Goal: Task Accomplishment & Management: Complete application form

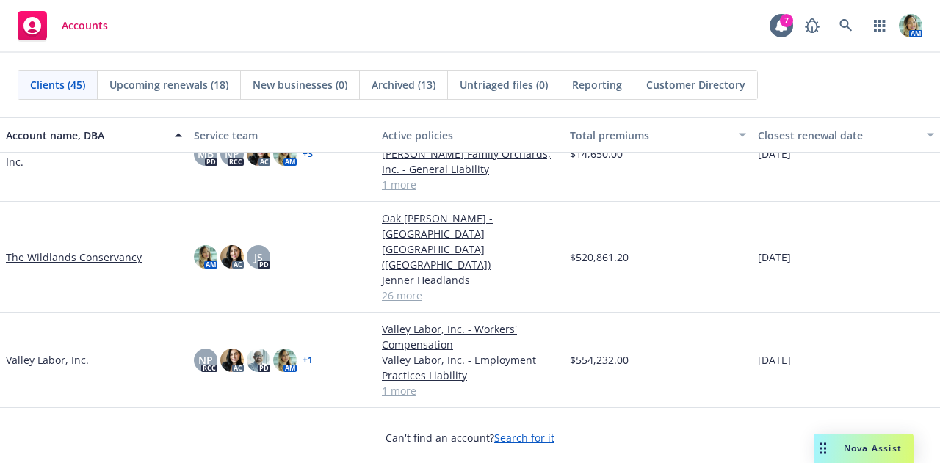
scroll to position [2279, 0]
click at [130, 249] on link "The Wildlands Conservancy" at bounding box center [74, 256] width 136 height 15
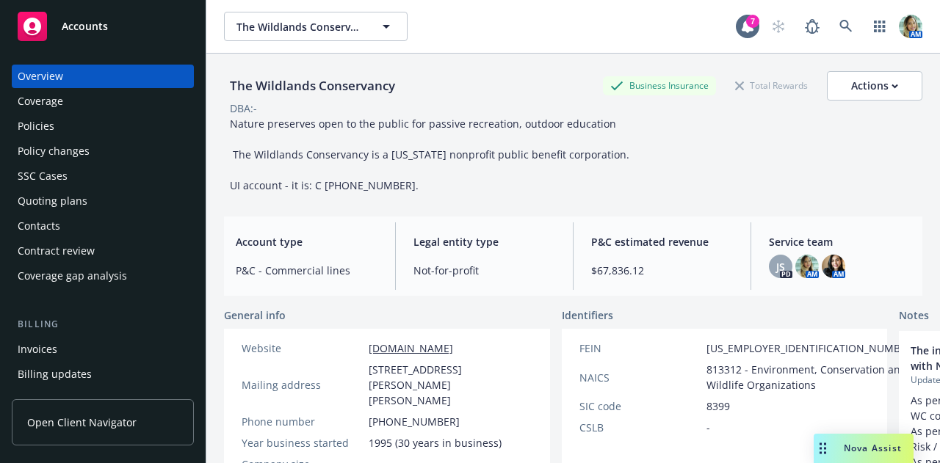
click at [97, 125] on div "Policies" at bounding box center [103, 126] width 170 height 23
click at [106, 127] on div "Policies" at bounding box center [103, 126] width 170 height 23
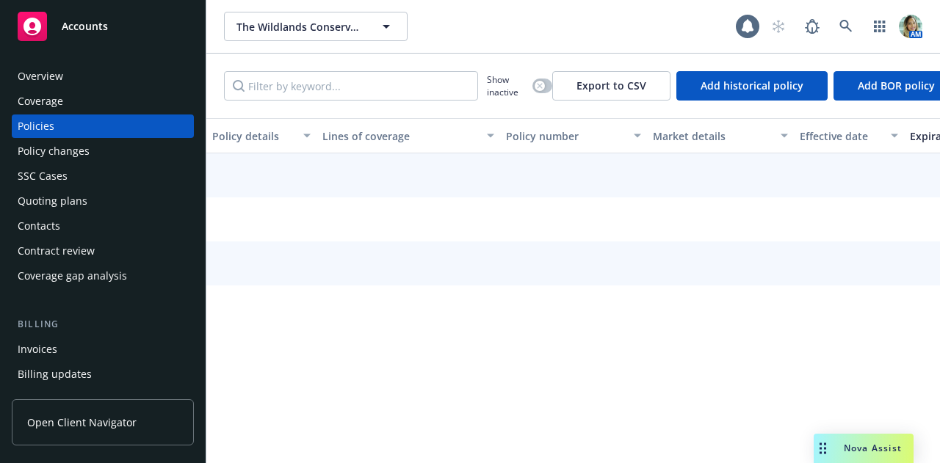
click at [43, 131] on div "Policies" at bounding box center [36, 126] width 37 height 23
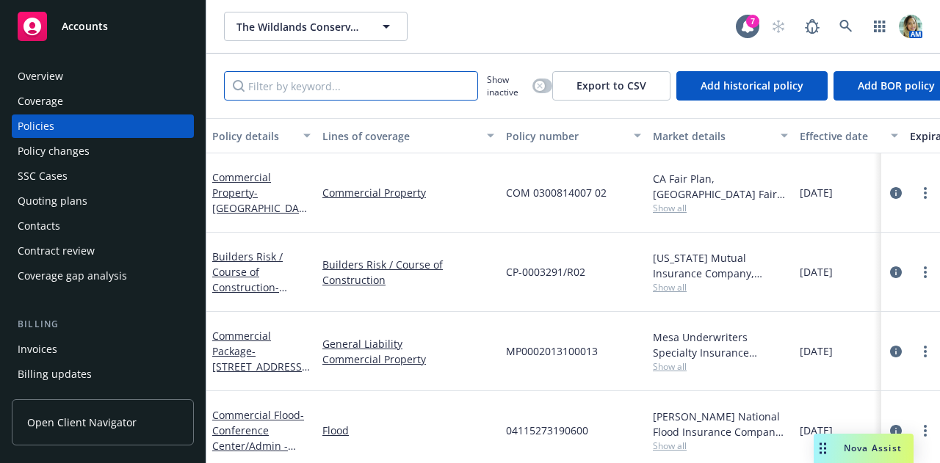
click at [272, 93] on input "Filter by keyword..." at bounding box center [351, 85] width 254 height 29
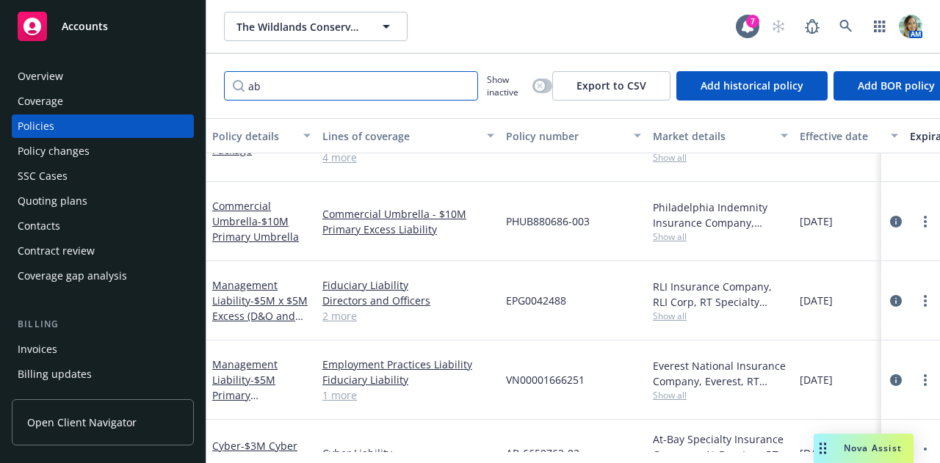
scroll to position [214, 0]
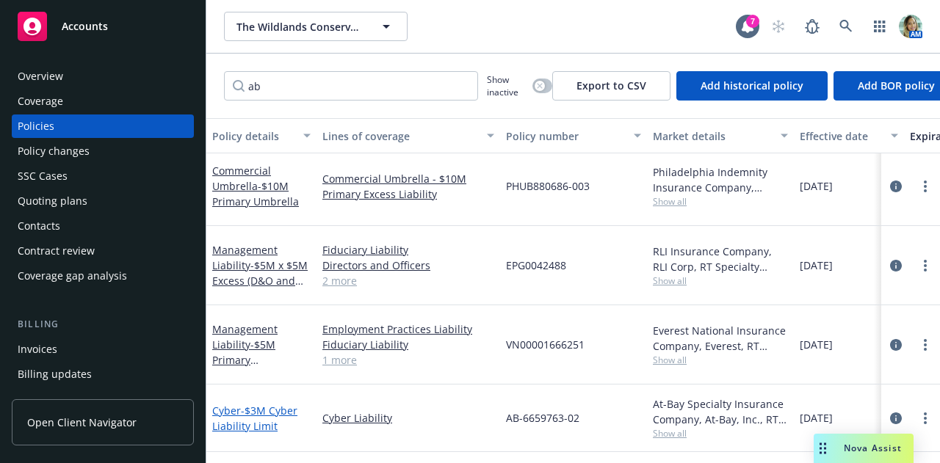
click at [273, 404] on span "- $3M Cyber Liability Limit" at bounding box center [254, 418] width 85 height 29
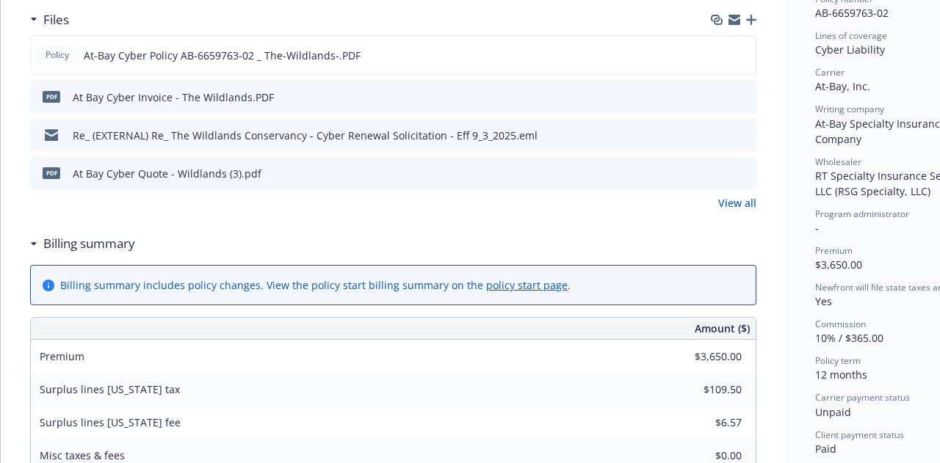
scroll to position [400, 0]
click at [499, 289] on link "policy start page" at bounding box center [527, 286] width 82 height 14
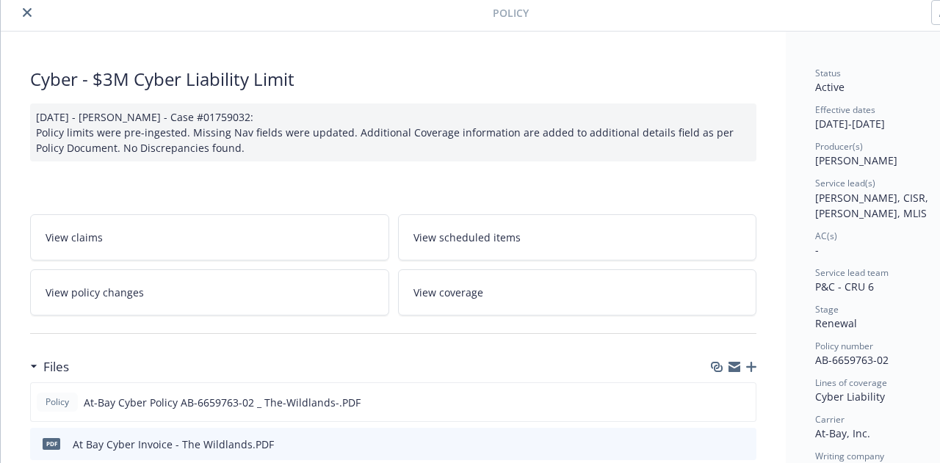
scroll to position [0, 0]
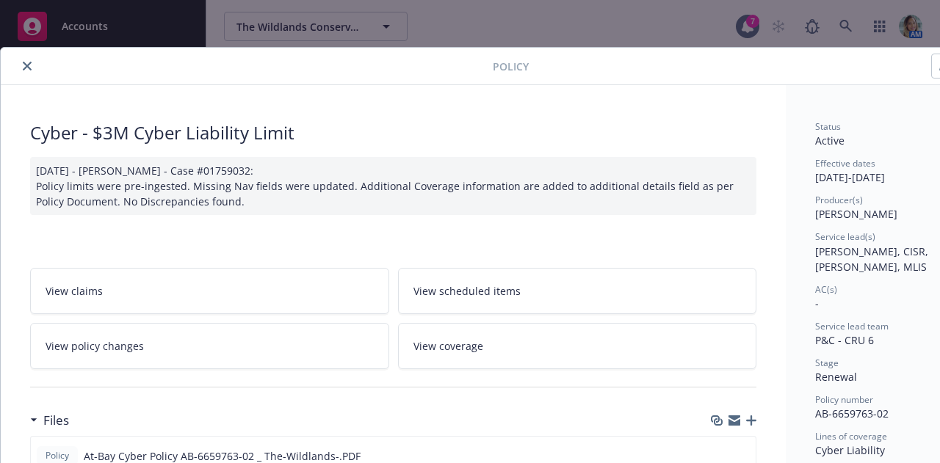
click at [26, 70] on icon "close" at bounding box center [27, 66] width 9 height 9
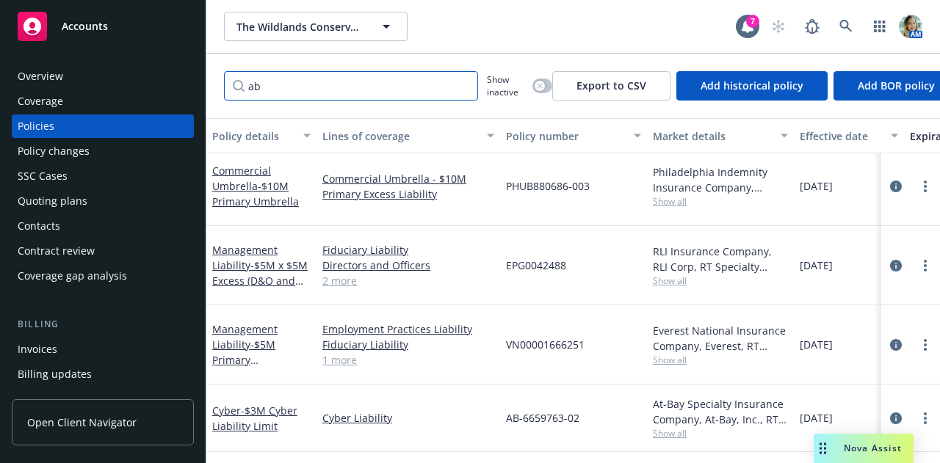
drag, startPoint x: 301, startPoint y: 82, endPoint x: 202, endPoint y: 37, distance: 108.8
click at [202, 37] on div "Accounts Overview Coverage Policies Policy changes SSC Cases Quoting plans Cont…" at bounding box center [470, 231] width 940 height 463
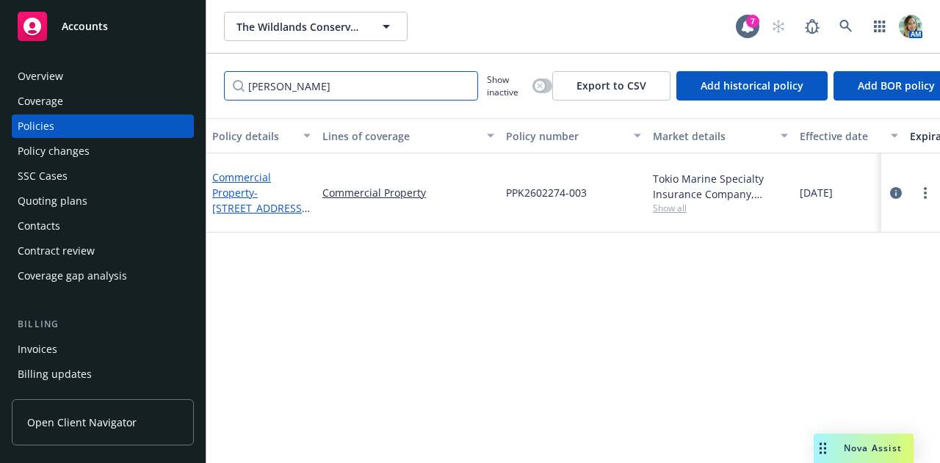
type input "russ"
click at [234, 189] on link "Commercial Property - 770 Russ Lane" at bounding box center [258, 200] width 93 height 60
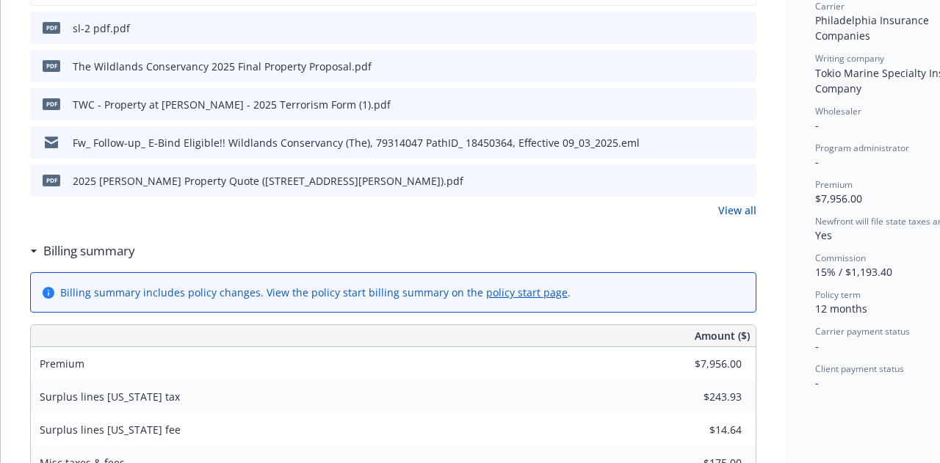
scroll to position [468, 0]
click at [493, 286] on link "policy start page" at bounding box center [527, 291] width 82 height 14
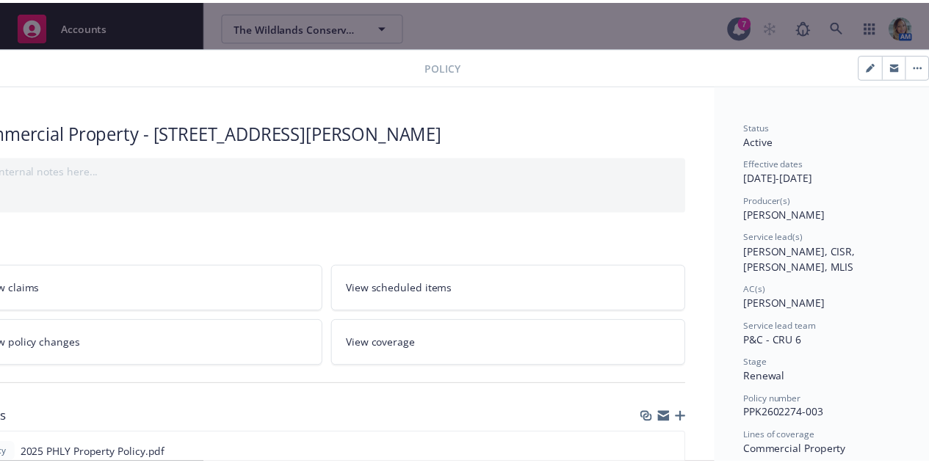
scroll to position [0, 0]
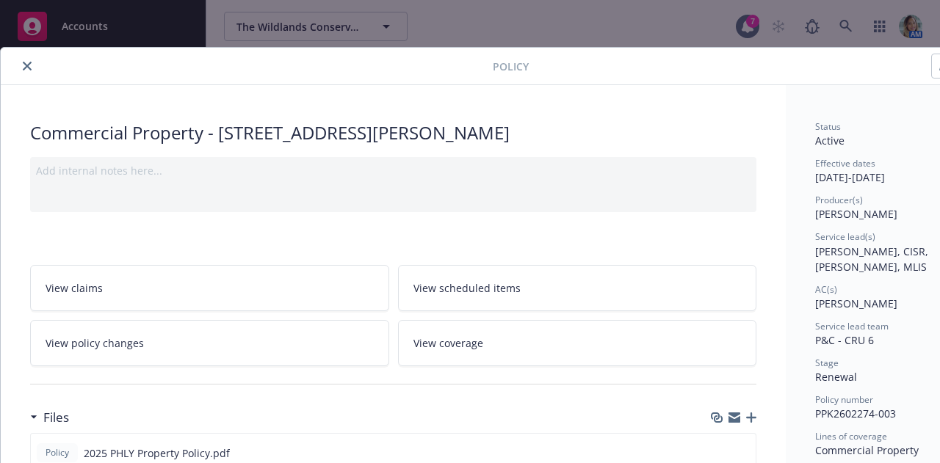
click at [28, 68] on icon "close" at bounding box center [27, 66] width 9 height 9
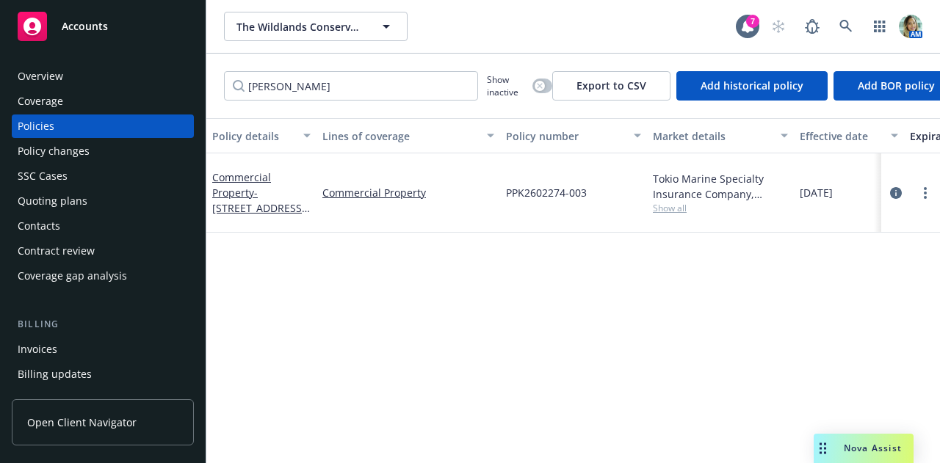
click at [89, 159] on div "Policy changes" at bounding box center [103, 151] width 170 height 23
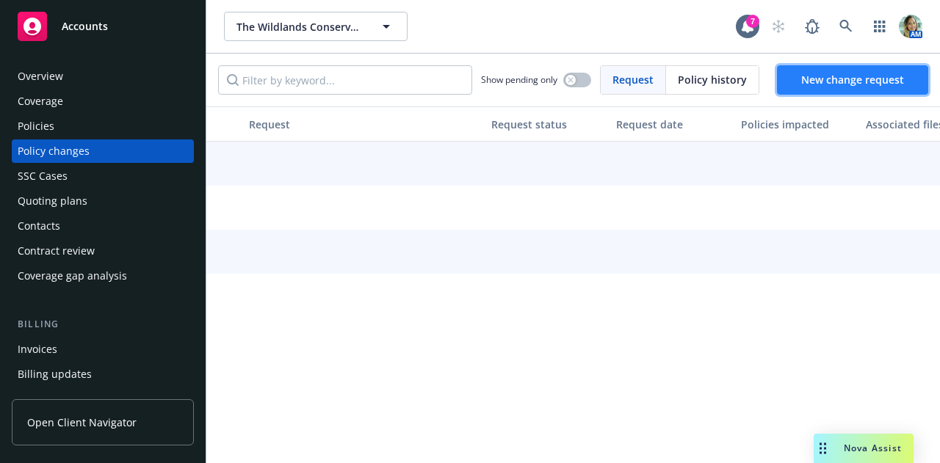
click at [831, 84] on span "New change request" at bounding box center [852, 80] width 103 height 14
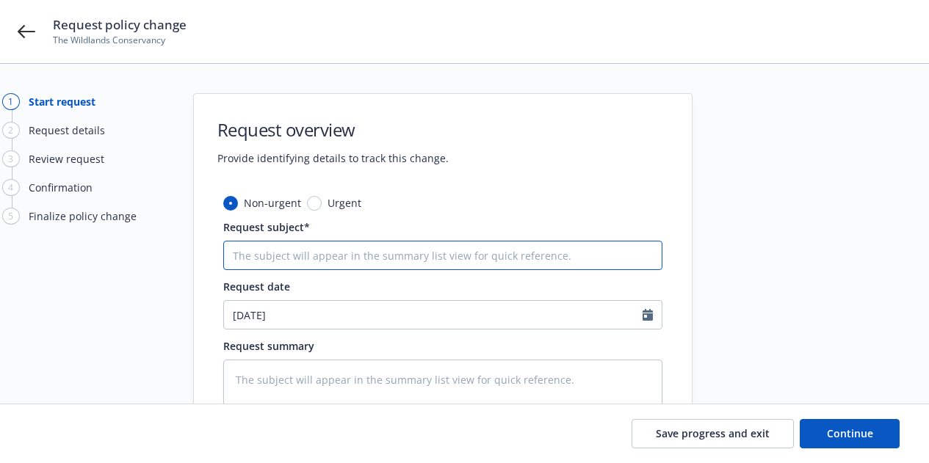
click at [308, 255] on input "Request subject*" at bounding box center [442, 255] width 439 height 29
paste input "9/3/25 PHLY Business Auto - Add 2025 Honda UTV #0176"
type textarea "x"
type input "9/3/25 PHLY Business Auto - Add 2025 Honda UTV #0176"
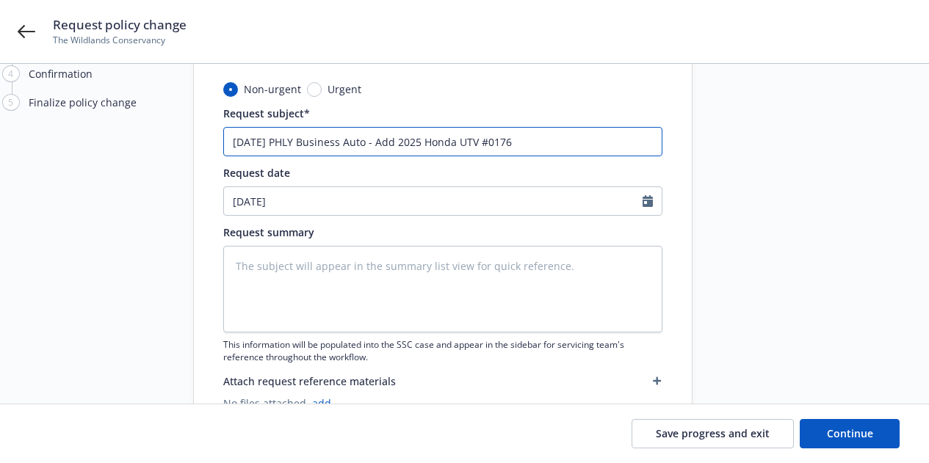
scroll to position [118, 0]
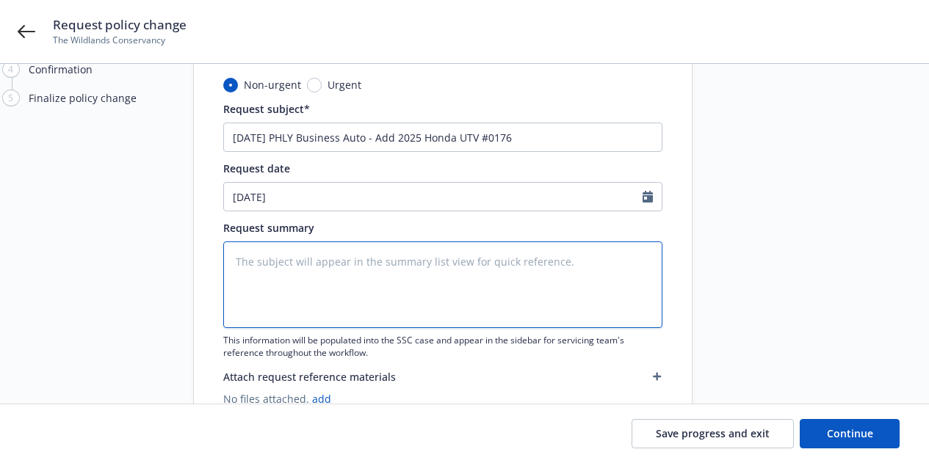
click at [330, 307] on textarea at bounding box center [442, 285] width 439 height 87
paste textarea "add the following unit to the above referenced policy. 2025 Honda UTV VIN #1HFV…"
type textarea "x"
type textarea "add the following unit to the above referenced policy. 2025 Honda UTV VIN #1HFV…"
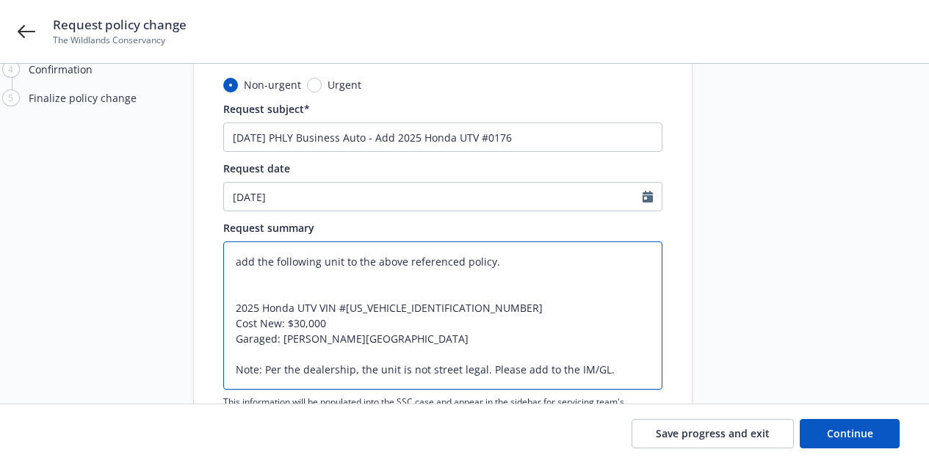
click at [424, 293] on textarea "add the following unit to the above referenced policy. 2025 Honda UTV VIN #1HFV…" at bounding box center [442, 316] width 439 height 148
type textarea "x"
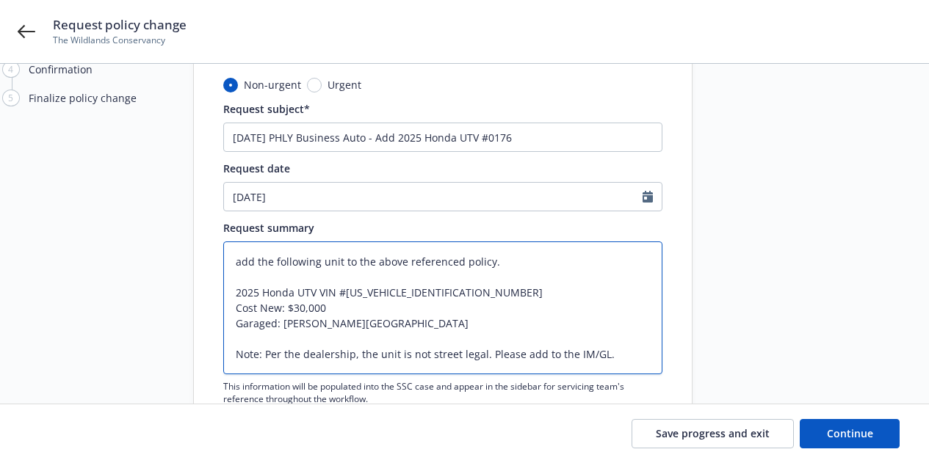
scroll to position [120, 0]
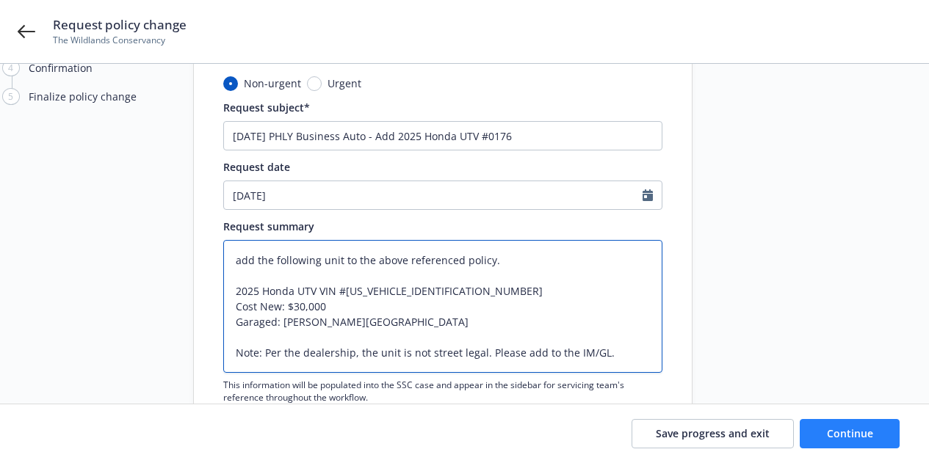
type textarea "add the following unit to the above referenced policy. 2025 Honda UTV VIN #1HFV…"
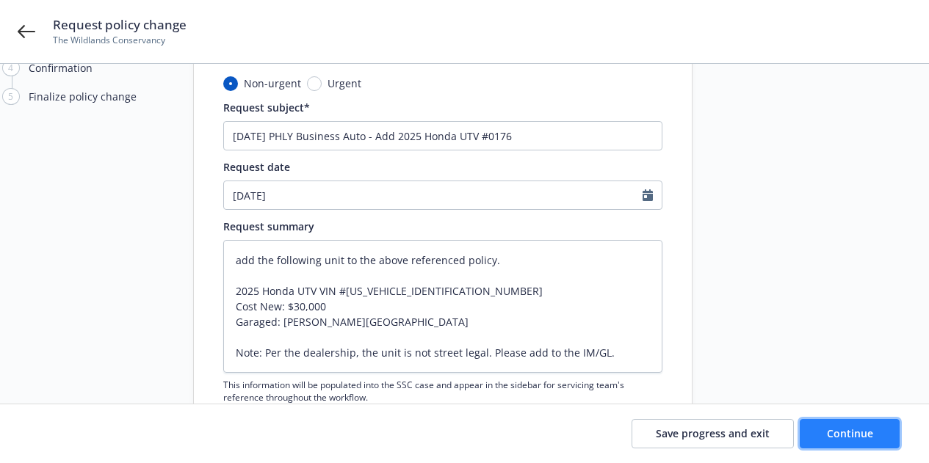
click at [817, 434] on button "Continue" at bounding box center [850, 433] width 100 height 29
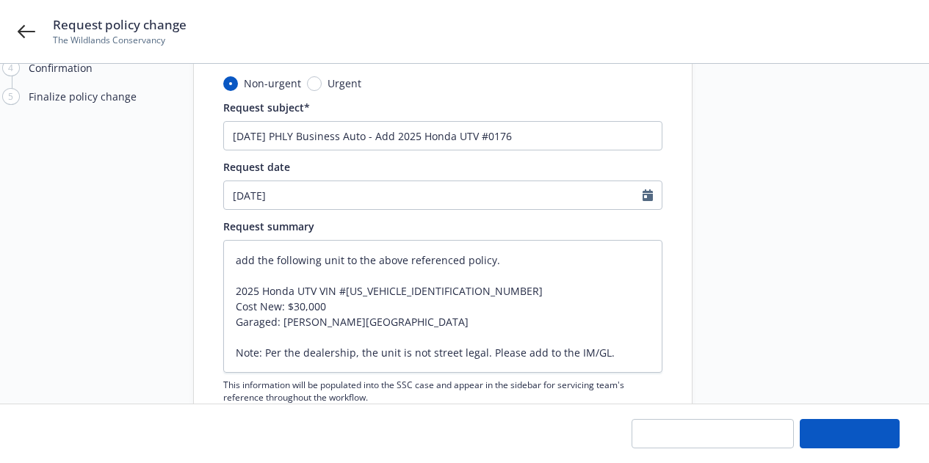
type textarea "x"
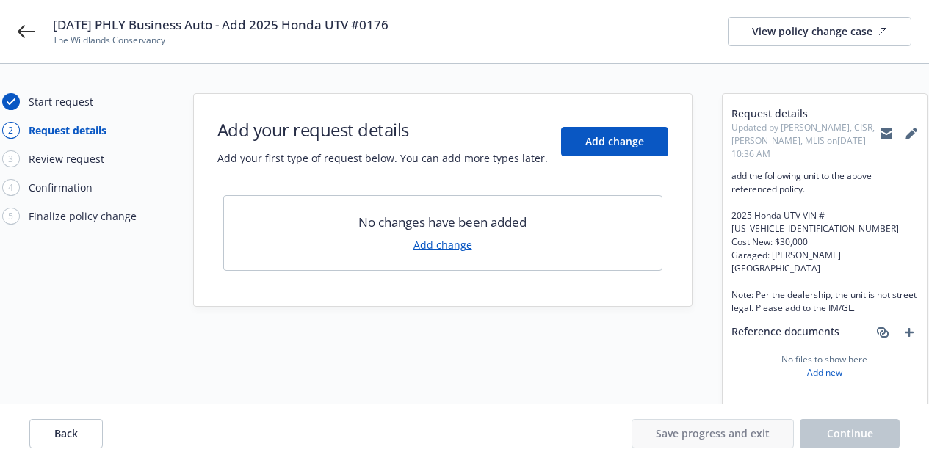
click at [449, 251] on link "Add change" at bounding box center [442, 244] width 59 height 15
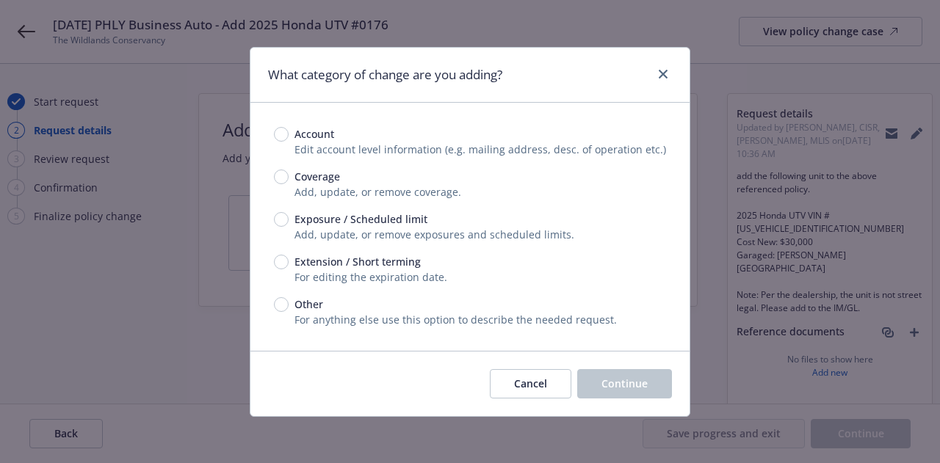
click at [405, 206] on div "Account Edit account level information (e.g. mailing address, desc. of operatio…" at bounding box center [470, 226] width 392 height 201
click at [394, 223] on span "Exposure / Scheduled limit" at bounding box center [360, 218] width 133 height 15
click at [289, 223] on input "Exposure / Scheduled limit" at bounding box center [281, 219] width 15 height 15
radio input "true"
click at [606, 381] on span "Continue" at bounding box center [624, 384] width 46 height 14
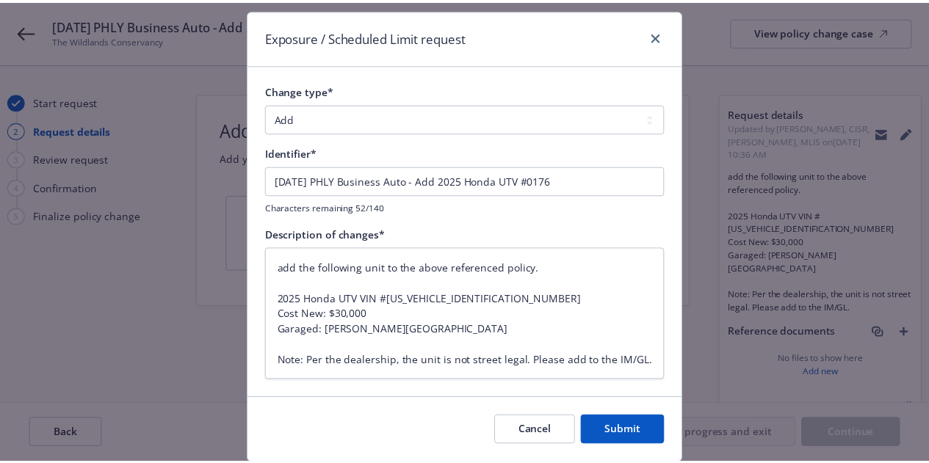
scroll to position [40, 0]
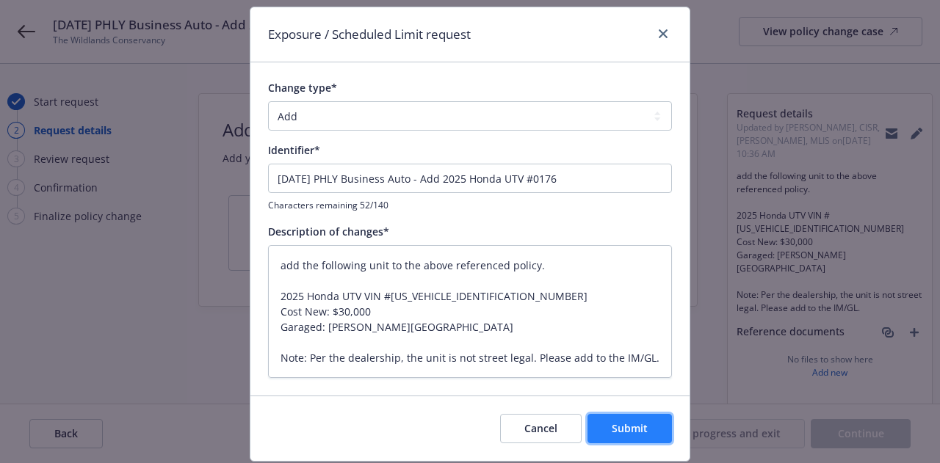
click at [612, 424] on span "Submit" at bounding box center [630, 428] width 36 height 14
type textarea "x"
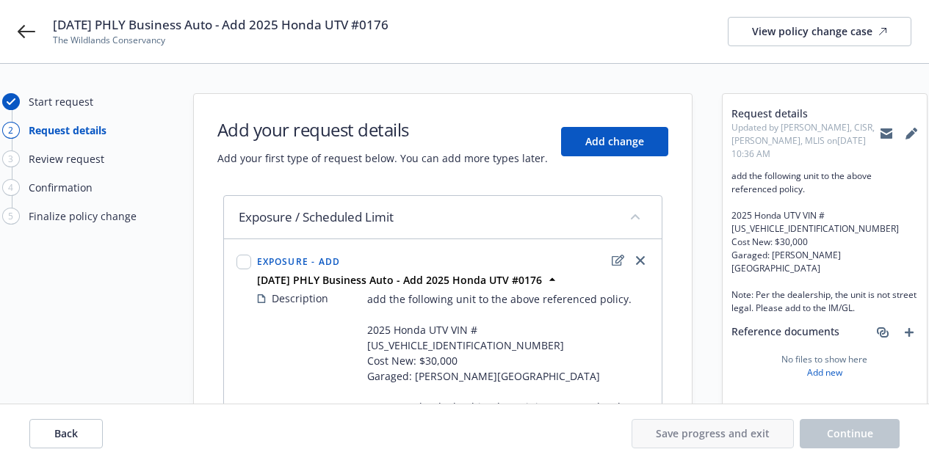
scroll to position [123, 0]
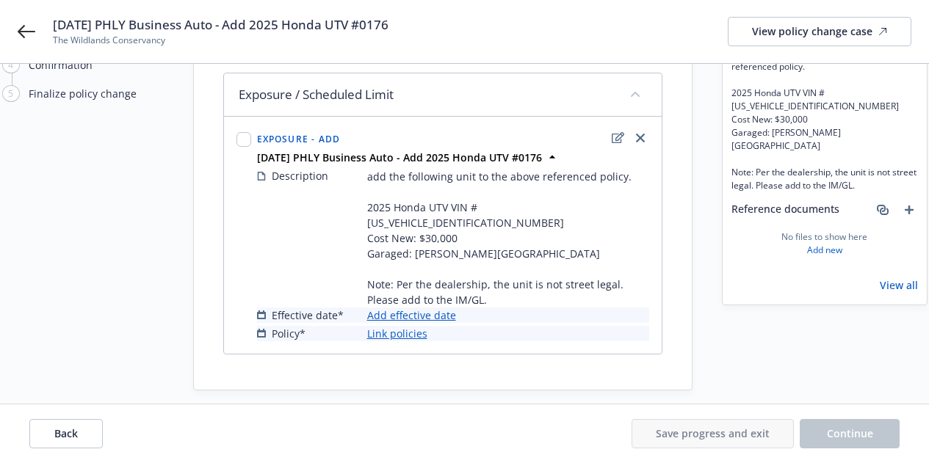
click at [442, 308] on link "Add effective date" at bounding box center [411, 315] width 89 height 15
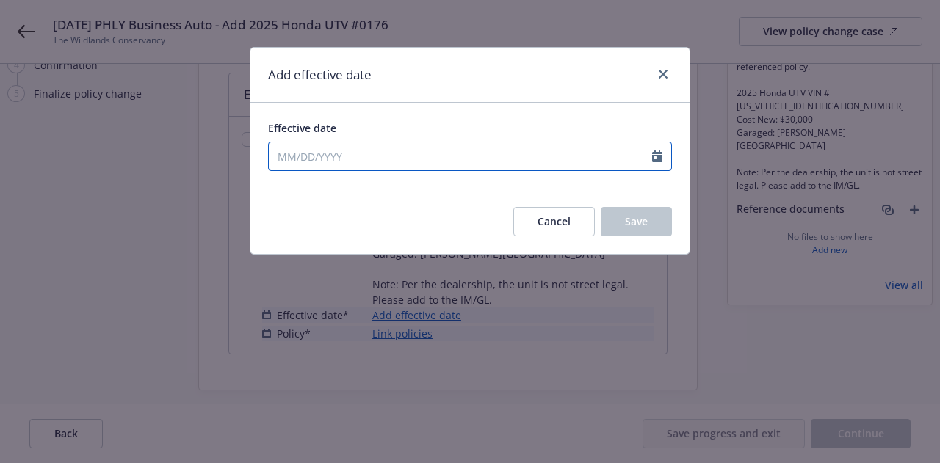
select select "9"
click at [477, 162] on input "Effective date" at bounding box center [460, 156] width 383 height 28
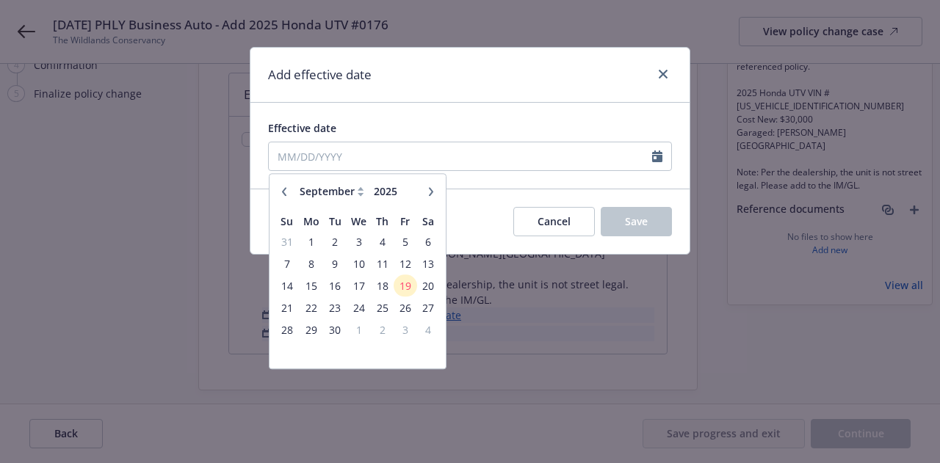
click at [346, 250] on table "Su Mo Tu We Th Fr Sa 31 1 2 3 4 5 6 7 8 9 10 11 12 13 14 15 16 17 18 19 20 21 2…" at bounding box center [357, 286] width 164 height 154
click at [355, 241] on span "3" at bounding box center [358, 242] width 21 height 18
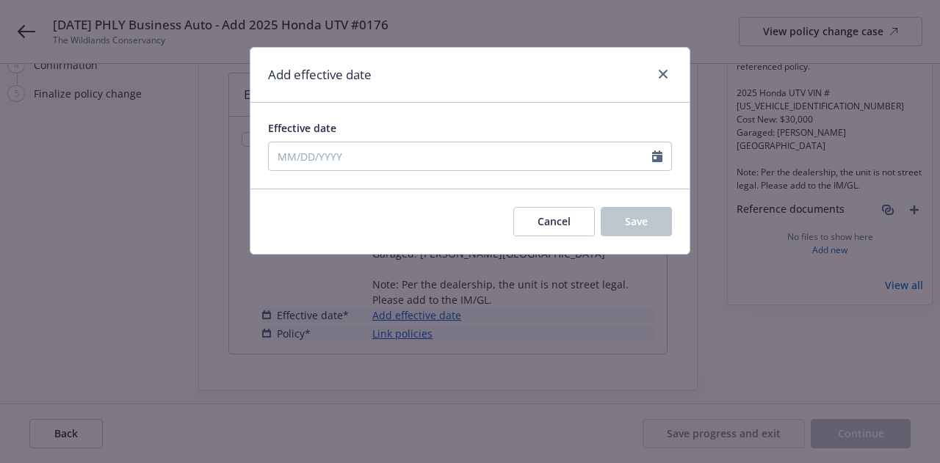
type input "09/03/2025"
click at [651, 220] on button "Save" at bounding box center [636, 221] width 71 height 29
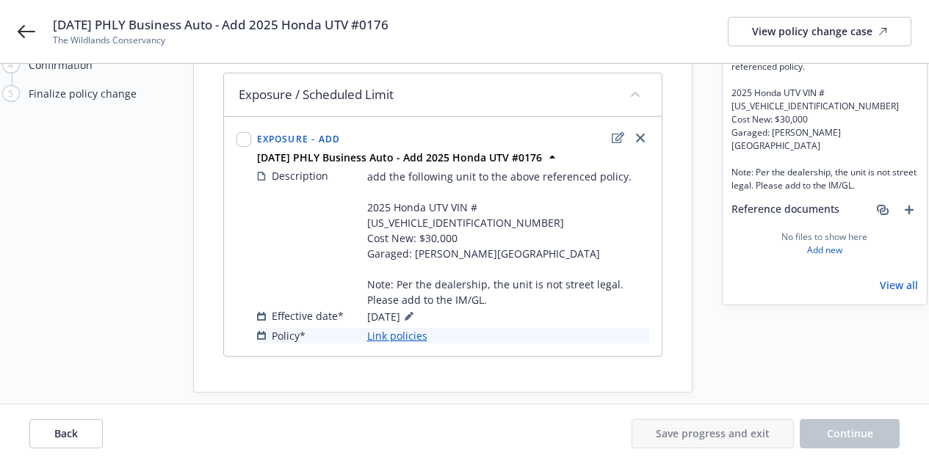
click at [376, 328] on link "Link policies" at bounding box center [397, 335] width 60 height 15
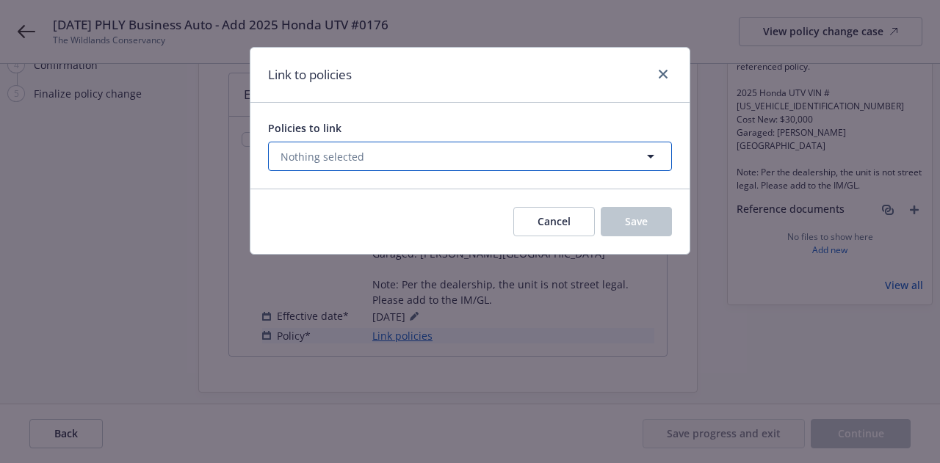
click at [381, 162] on button "Nothing selected" at bounding box center [470, 156] width 404 height 29
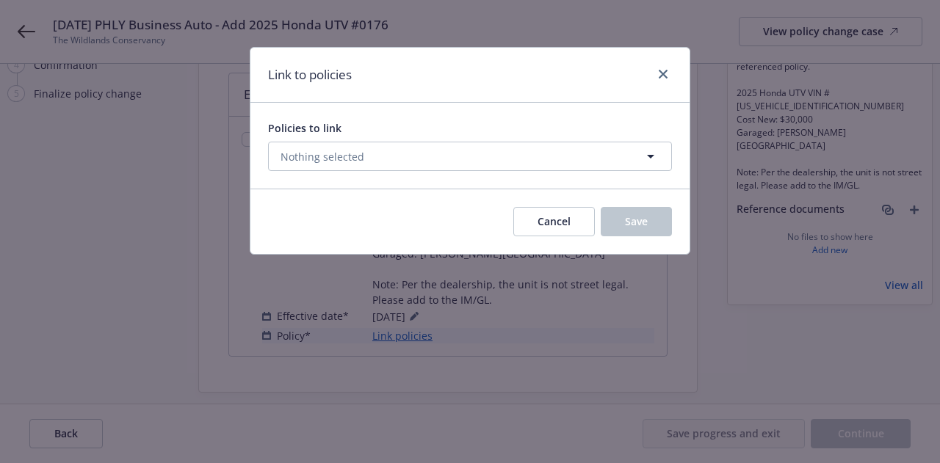
select select "ACTIVE"
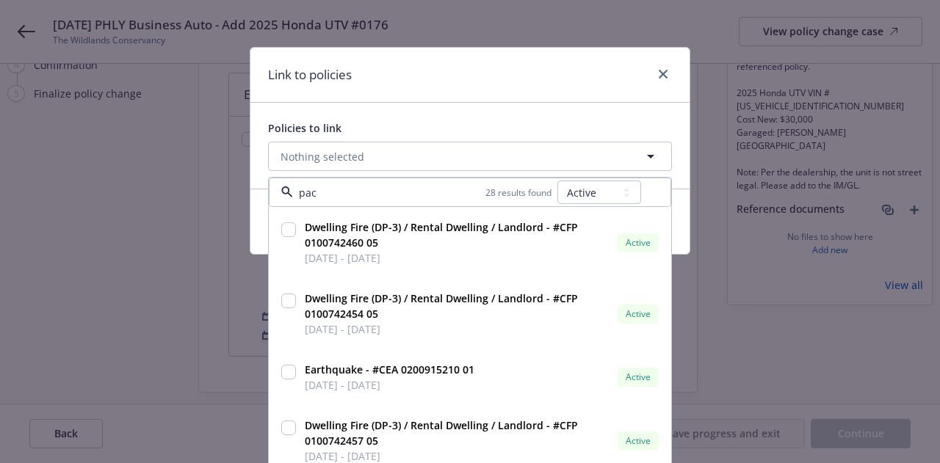
type input "pack"
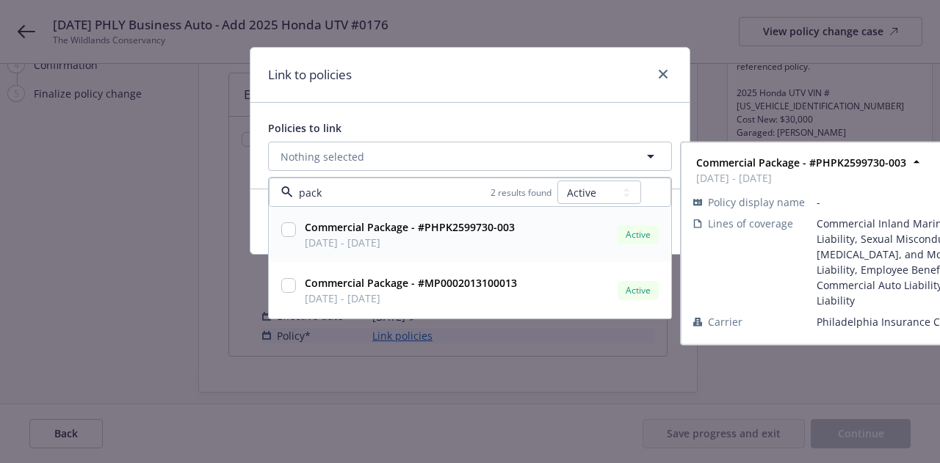
click at [343, 232] on strong "Commercial Package - #PHPK2599730-003" at bounding box center [410, 227] width 210 height 14
checkbox input "true"
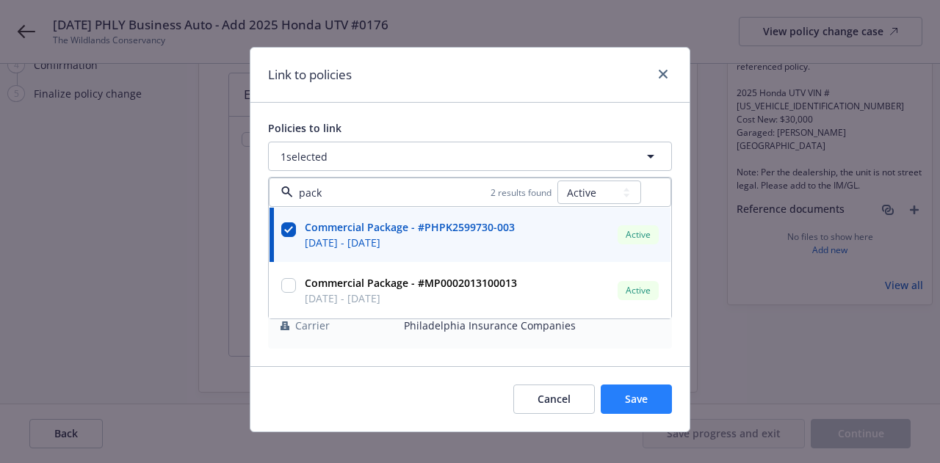
type input "pack"
click at [627, 406] on span "Save" at bounding box center [636, 399] width 23 height 14
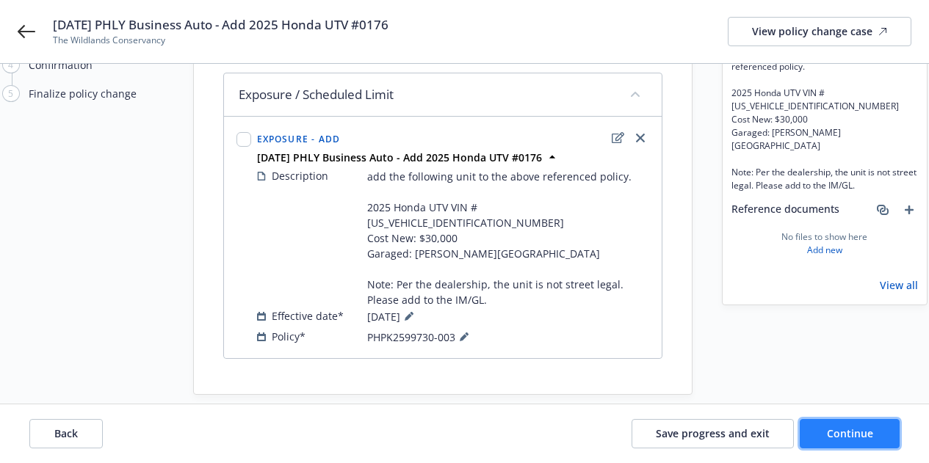
click at [839, 424] on button "Continue" at bounding box center [850, 433] width 100 height 29
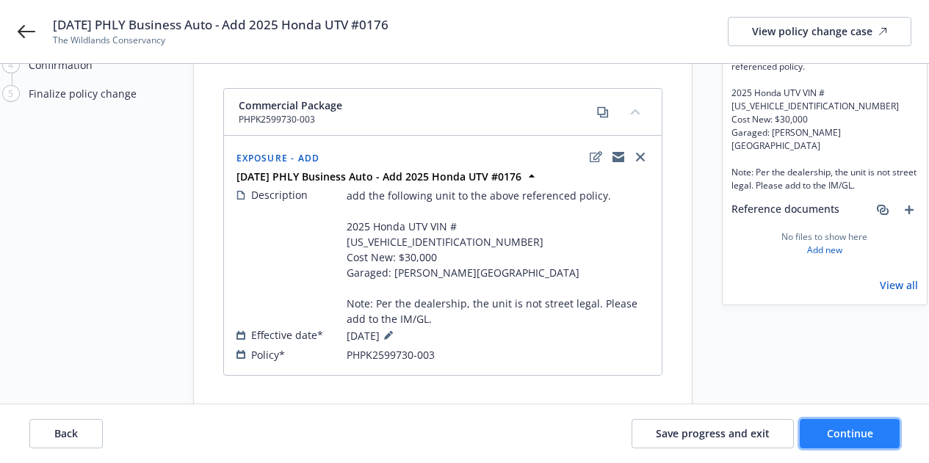
click at [854, 438] on span "Continue" at bounding box center [850, 434] width 46 height 14
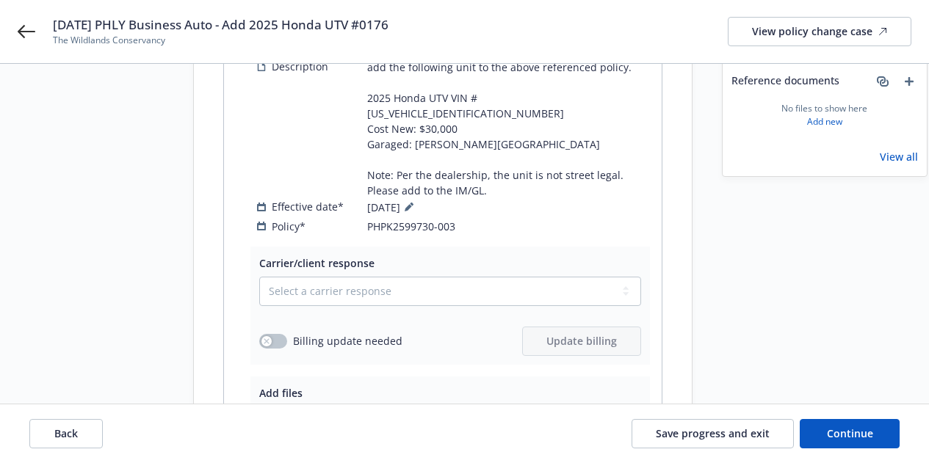
scroll to position [271, 0]
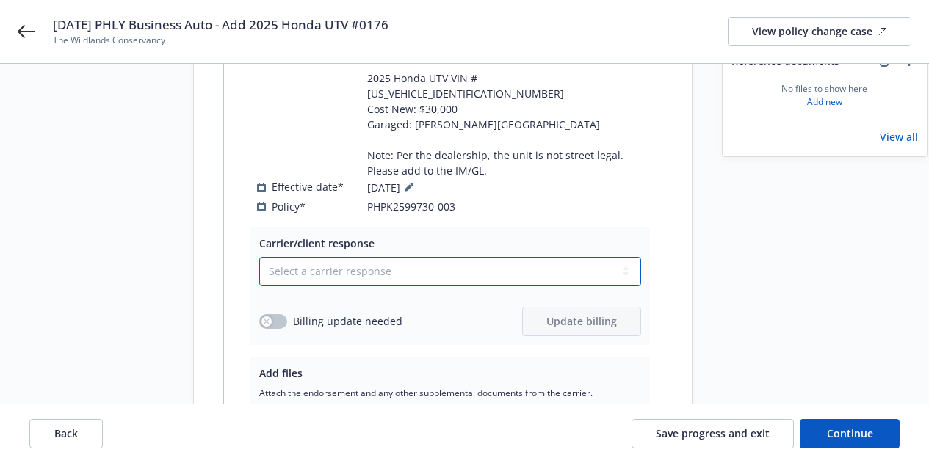
click at [565, 257] on select "Select a carrier response Accepted Accepted with revision No endorsement needed…" at bounding box center [450, 271] width 382 height 29
select select "ACCEPTED"
click at [259, 257] on select "Select a carrier response Accepted Accepted with revision No endorsement needed…" at bounding box center [450, 271] width 382 height 29
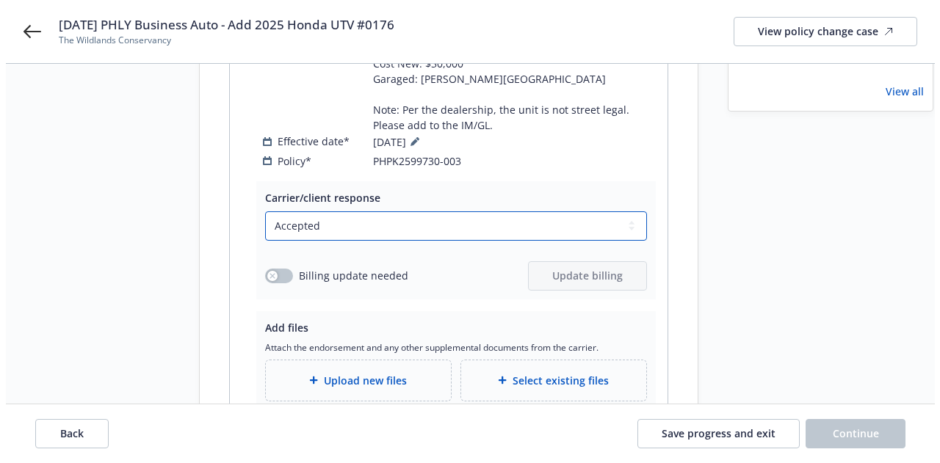
scroll to position [322, 0]
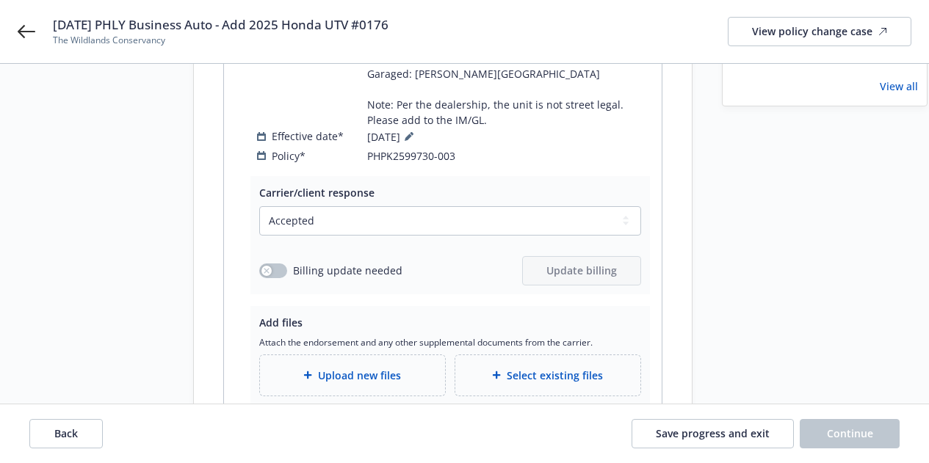
click at [391, 367] on div "Upload new files" at bounding box center [353, 375] width 162 height 17
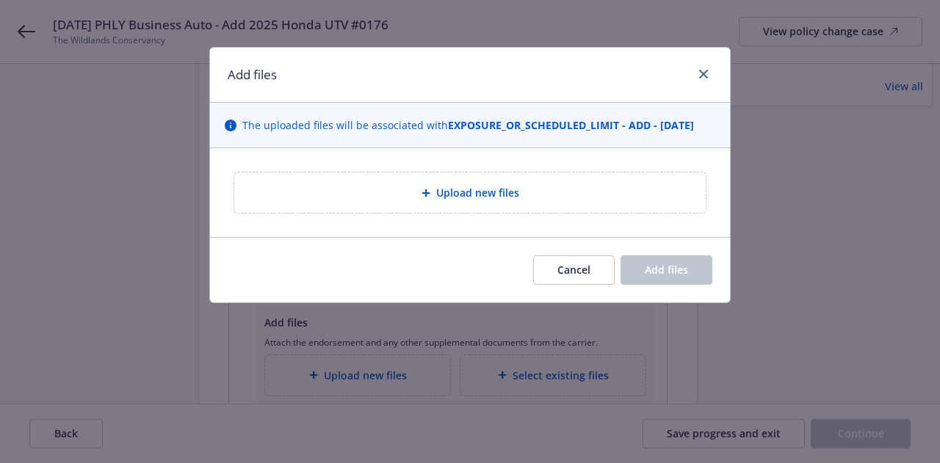
click at [385, 188] on div "Upload new files" at bounding box center [470, 192] width 448 height 17
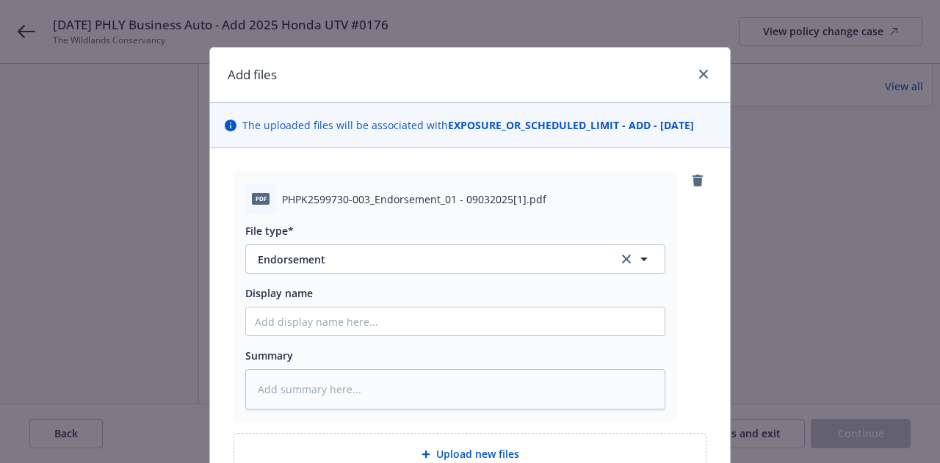
scroll to position [148, 0]
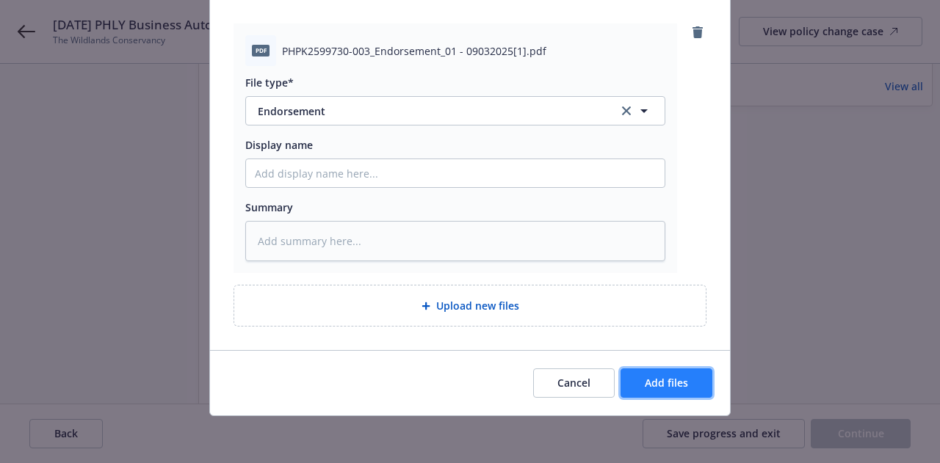
click at [651, 383] on span "Add files" at bounding box center [666, 383] width 43 height 14
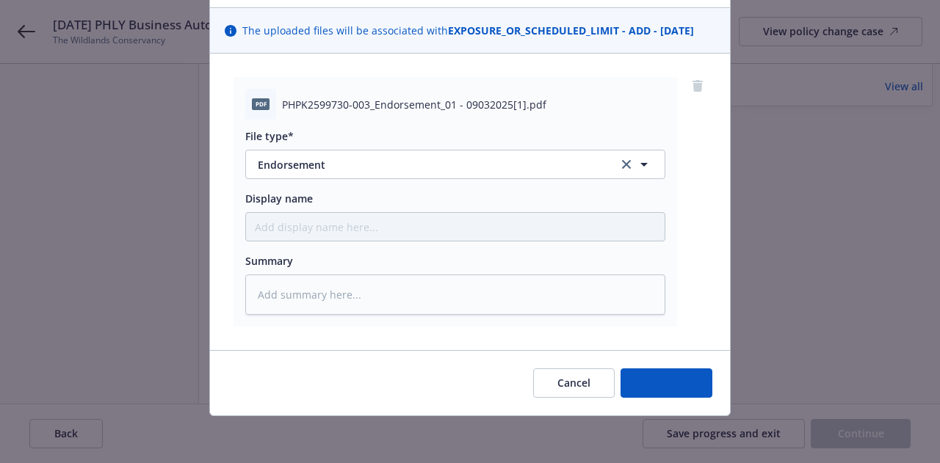
scroll to position [95, 0]
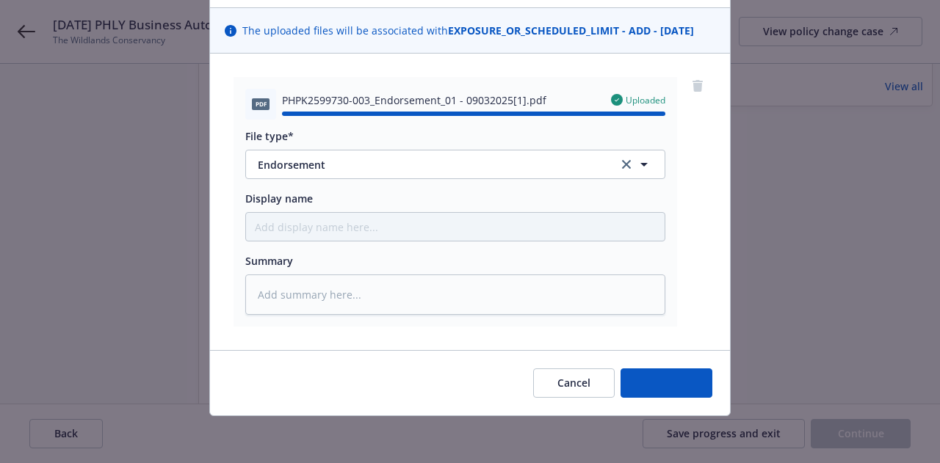
type textarea "x"
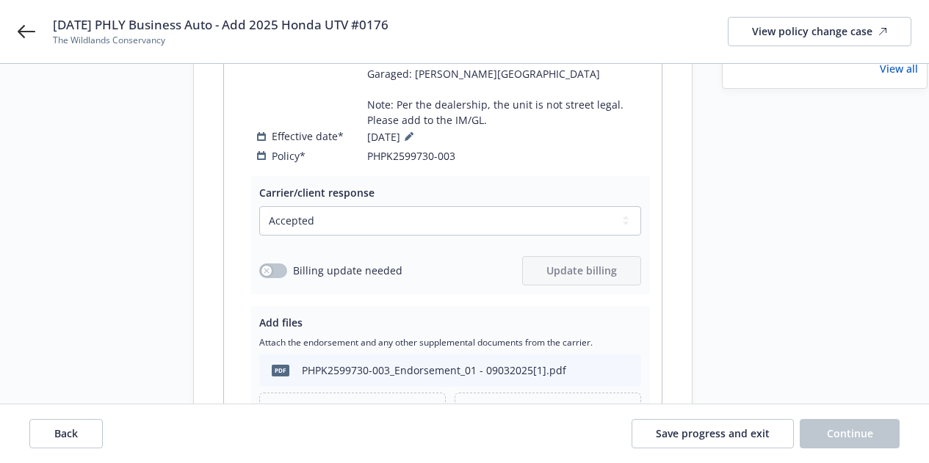
click at [479, 256] on div "Billing update needed Update billing" at bounding box center [450, 270] width 382 height 29
click at [280, 264] on button "button" at bounding box center [273, 271] width 28 height 15
click at [553, 264] on span "Update billing" at bounding box center [581, 271] width 70 height 14
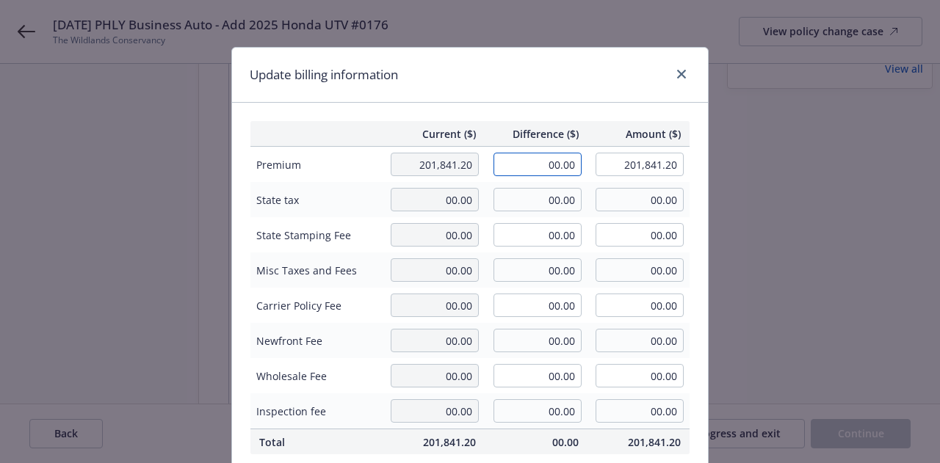
click at [537, 166] on input "00.00" at bounding box center [537, 164] width 88 height 23
type input "606.00"
type input "202,447.20"
type input "90.9"
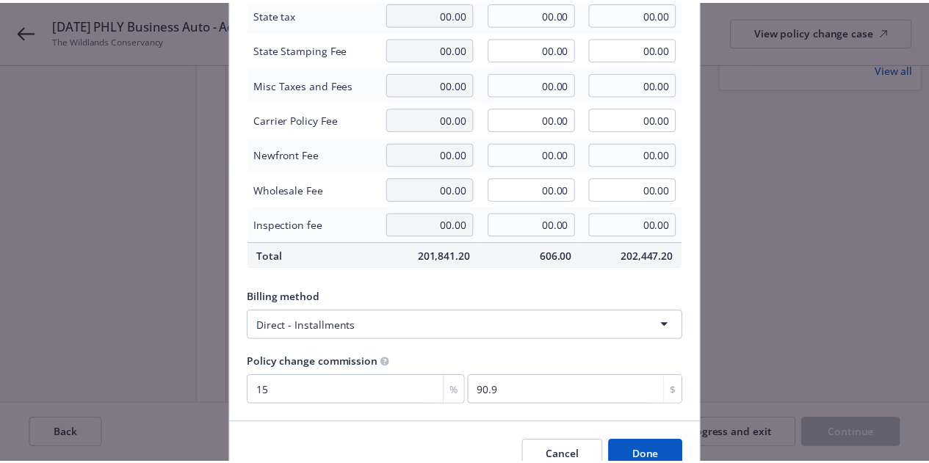
scroll to position [259, 0]
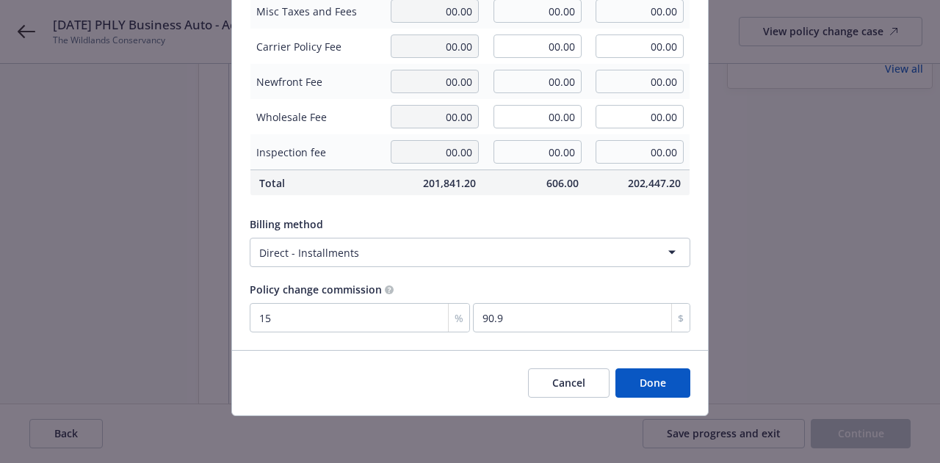
click at [636, 388] on button "Done" at bounding box center [652, 383] width 75 height 29
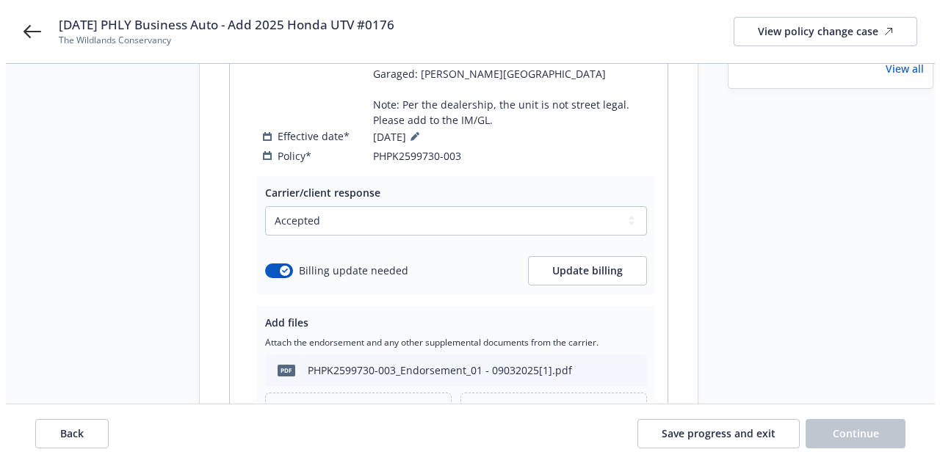
scroll to position [449, 0]
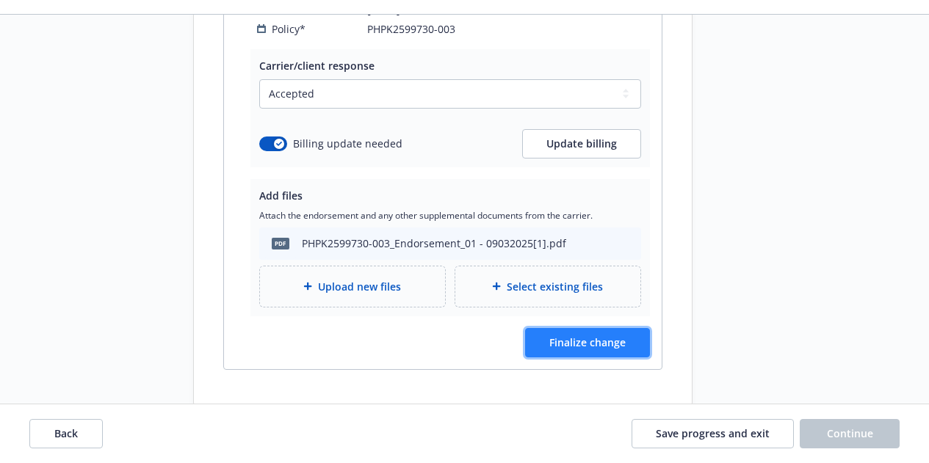
click at [631, 328] on button "Finalize change" at bounding box center [587, 342] width 125 height 29
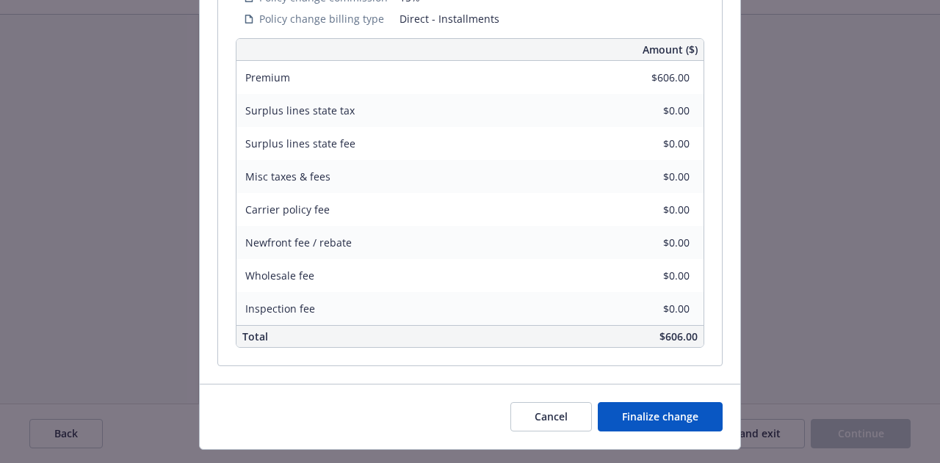
scroll to position [637, 0]
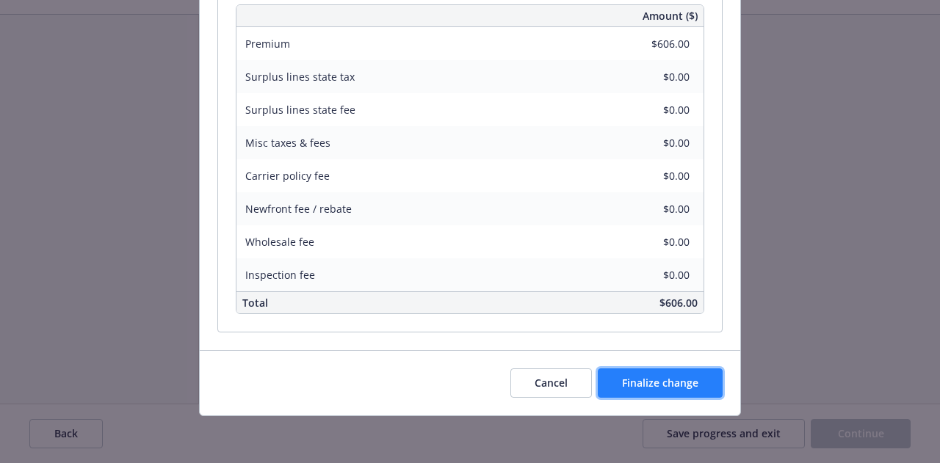
click at [679, 379] on span "Finalize change" at bounding box center [660, 383] width 76 height 14
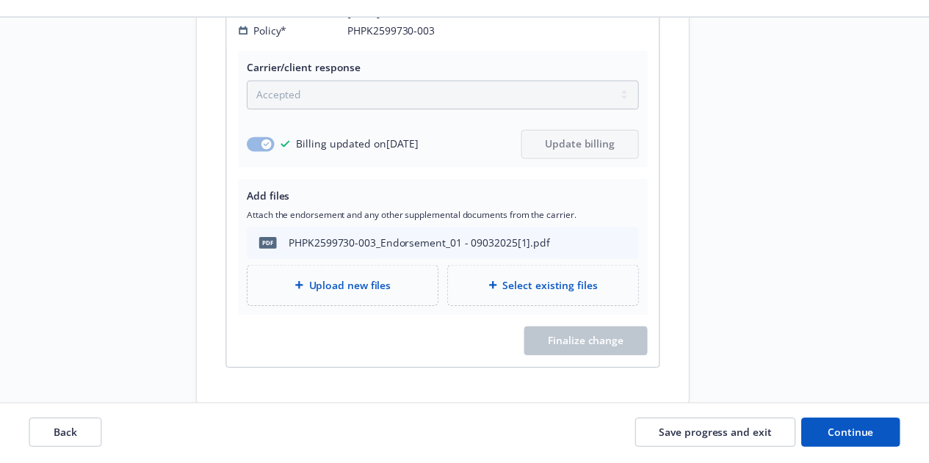
scroll to position [448, 0]
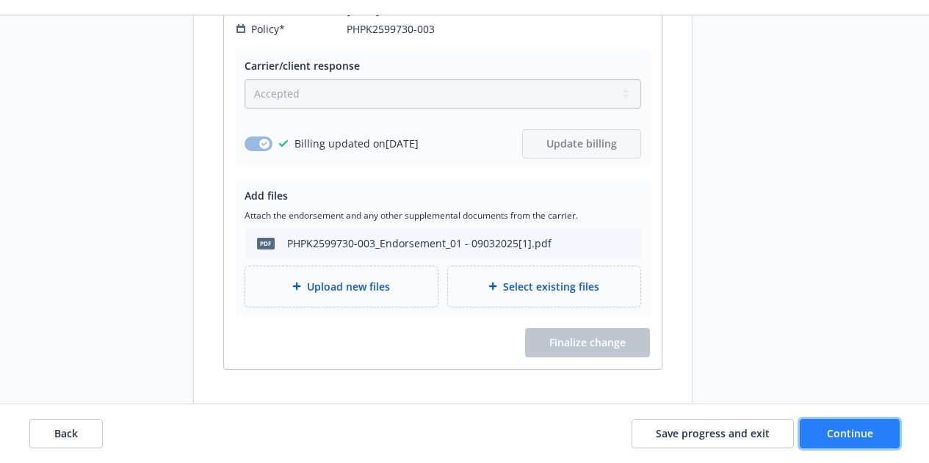
click at [827, 438] on span "Continue" at bounding box center [850, 434] width 46 height 14
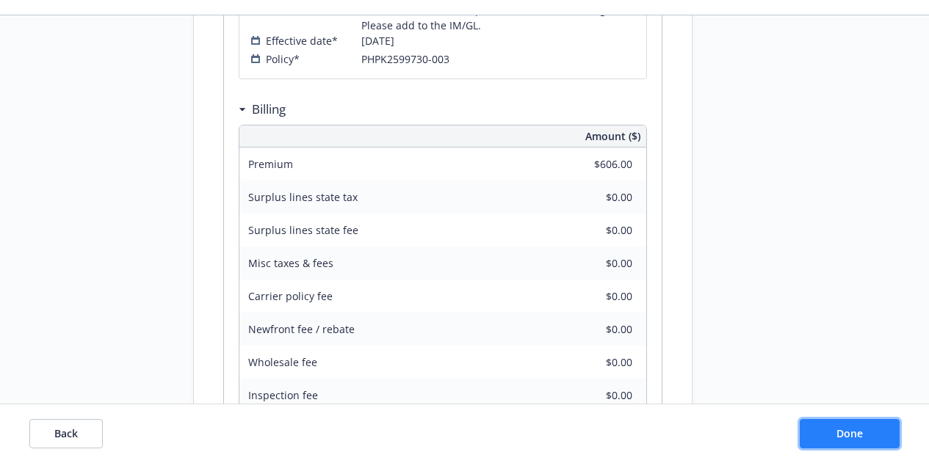
click at [827, 438] on button "Done" at bounding box center [850, 433] width 100 height 29
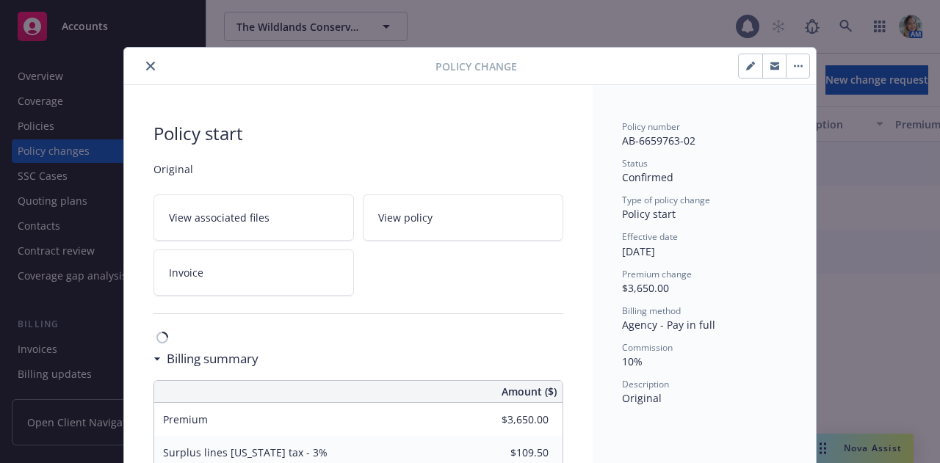
scroll to position [44, 0]
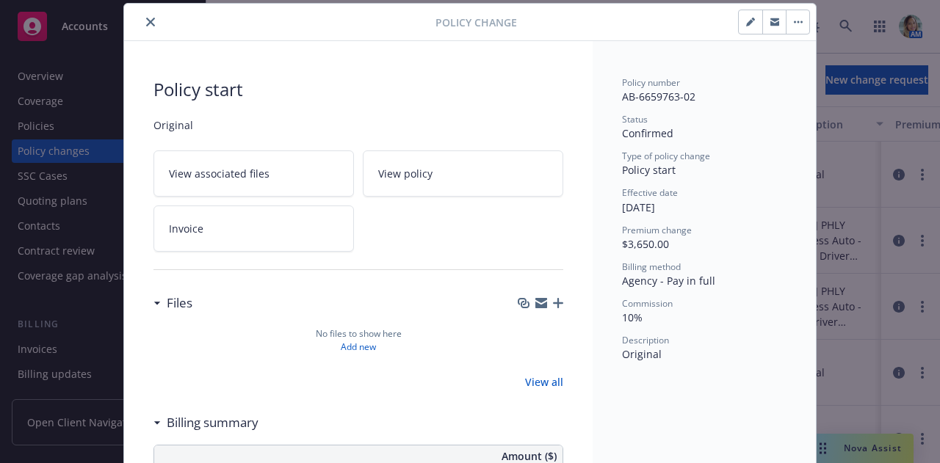
click at [742, 26] on button "button" at bounding box center [750, 21] width 23 height 23
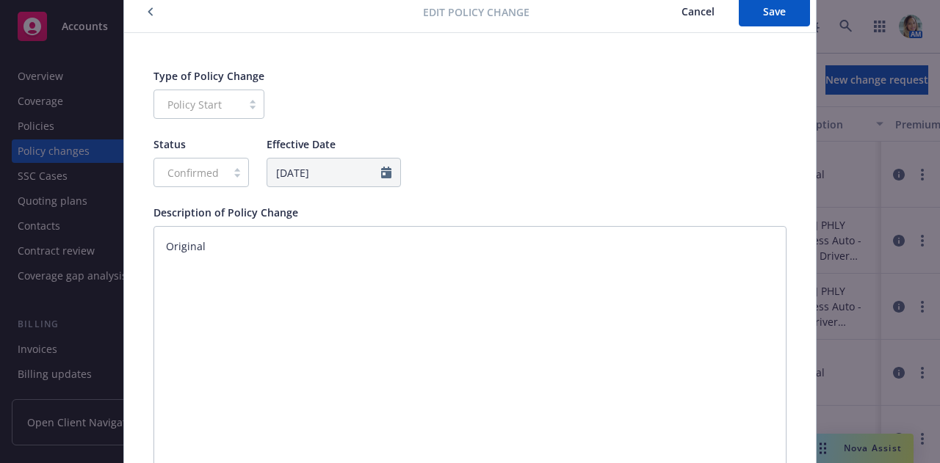
scroll to position [58, 0]
click at [682, 15] on span "Cancel" at bounding box center [697, 10] width 33 height 14
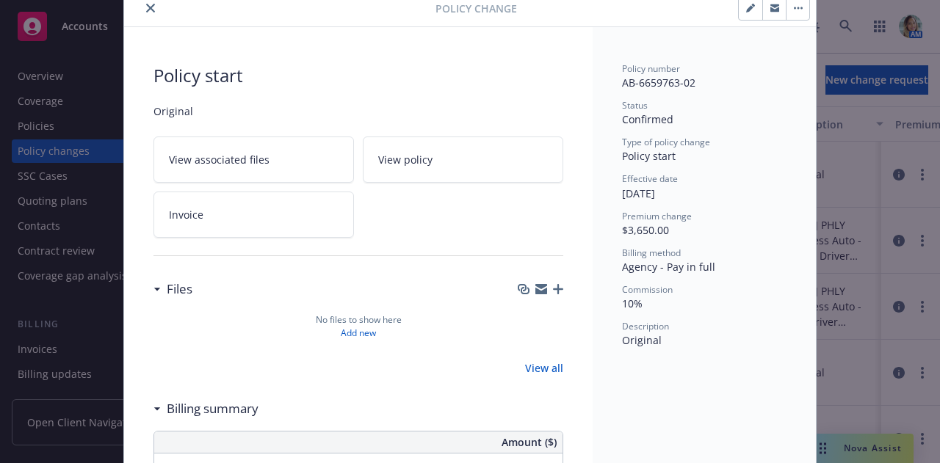
scroll to position [56, 0]
click at [789, 15] on button "button" at bounding box center [797, 10] width 23 height 23
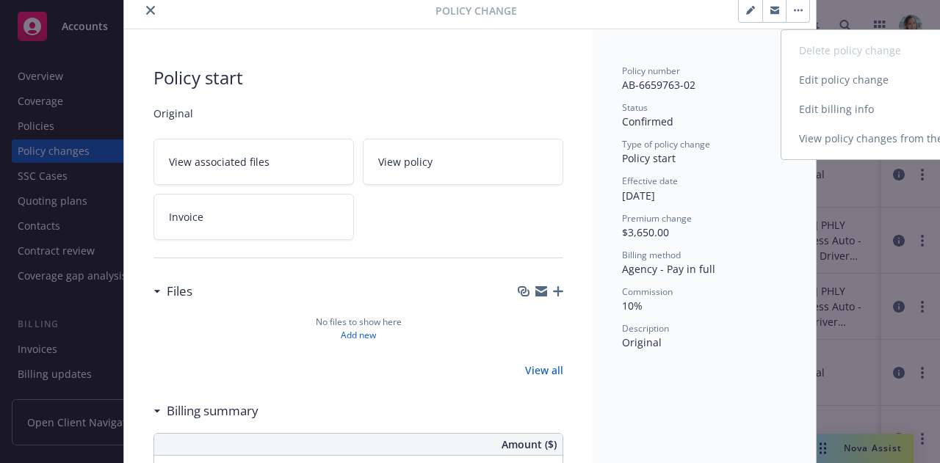
click at [809, 109] on link "Edit billing info" at bounding box center [907, 109] width 252 height 29
select select "CA"
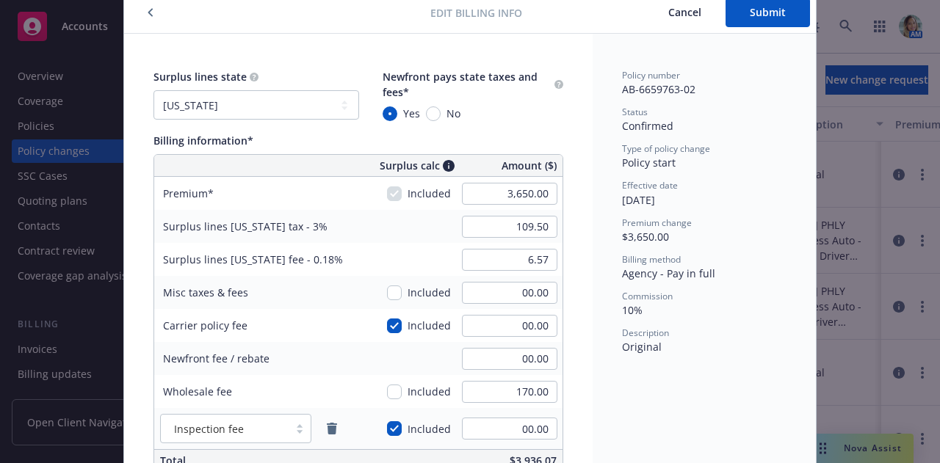
scroll to position [58, 0]
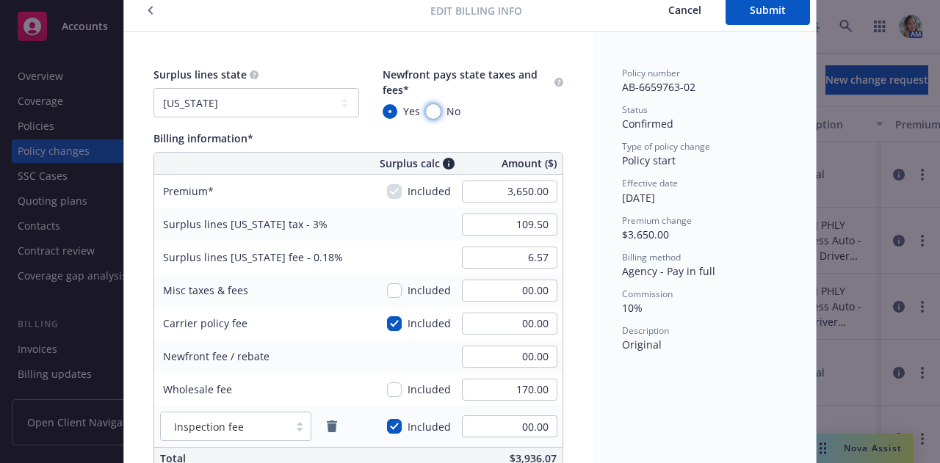
click at [432, 110] on input "No" at bounding box center [433, 111] width 15 height 15
radio input "true"
click at [752, 17] on button "Submit" at bounding box center [767, 10] width 84 height 29
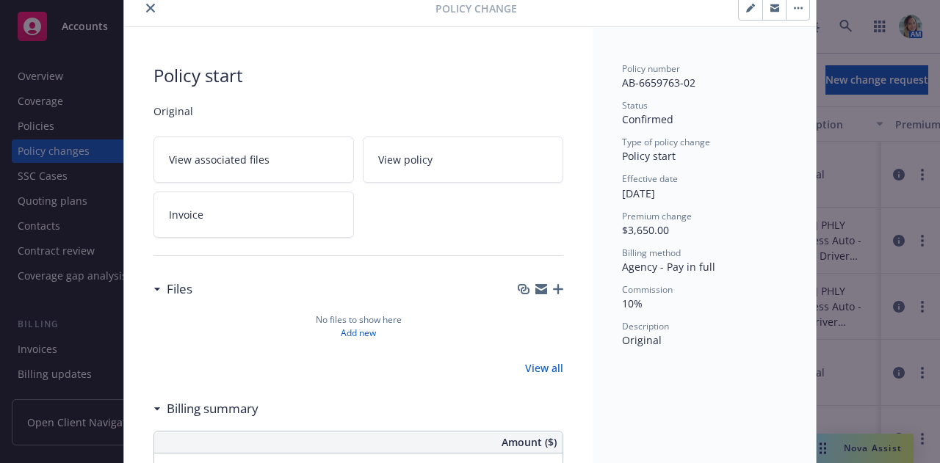
scroll to position [56, 0]
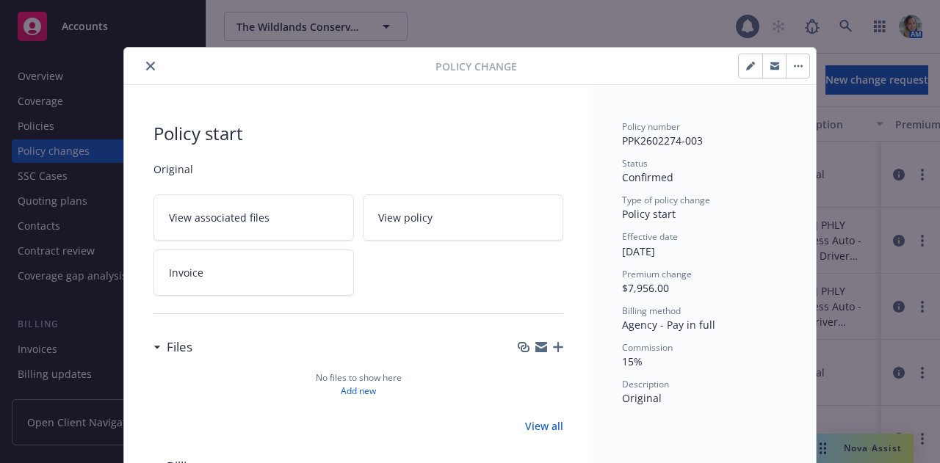
scroll to position [44, 0]
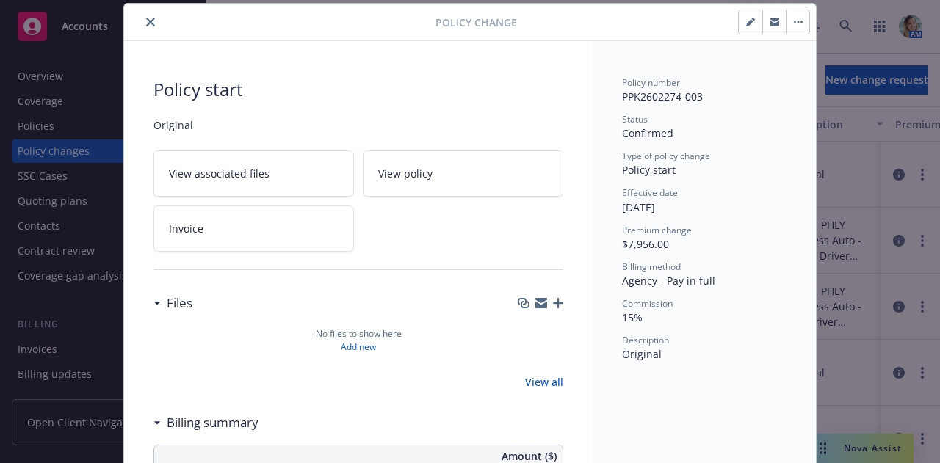
click at [786, 20] on button "button" at bounding box center [797, 21] width 23 height 23
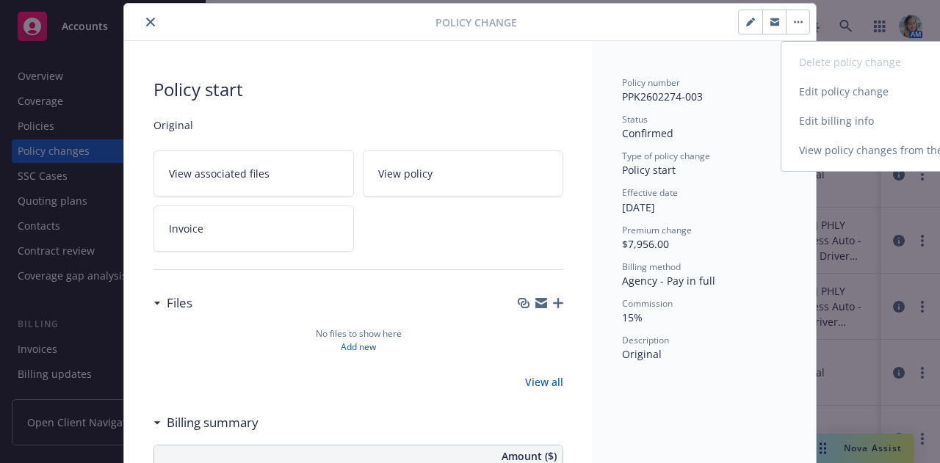
click at [827, 126] on link "Edit billing info" at bounding box center [907, 120] width 252 height 29
select select "CA"
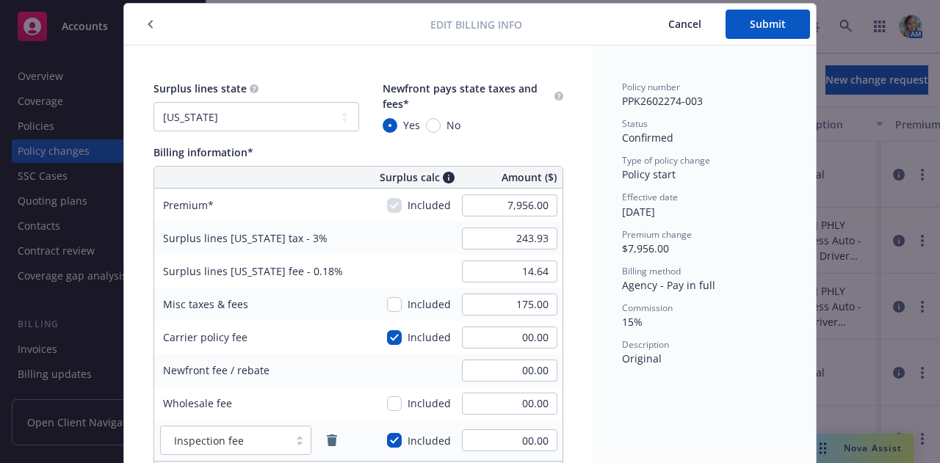
click at [676, 23] on span "Cancel" at bounding box center [684, 24] width 33 height 14
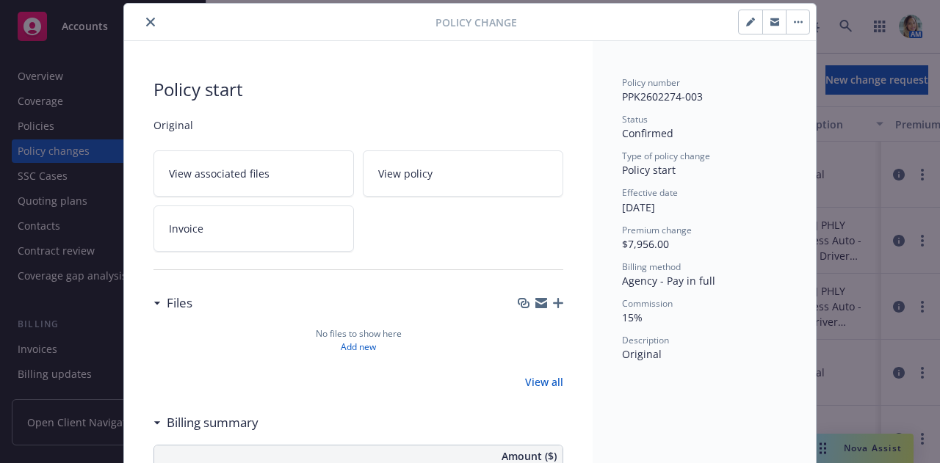
click at [149, 26] on button "close" at bounding box center [151, 22] width 18 height 18
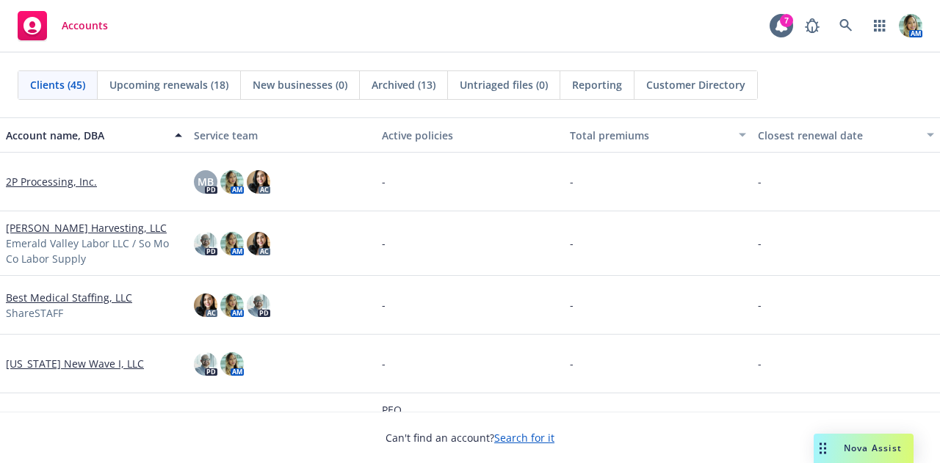
click at [532, 87] on span "Untriaged files (0)" at bounding box center [504, 84] width 88 height 15
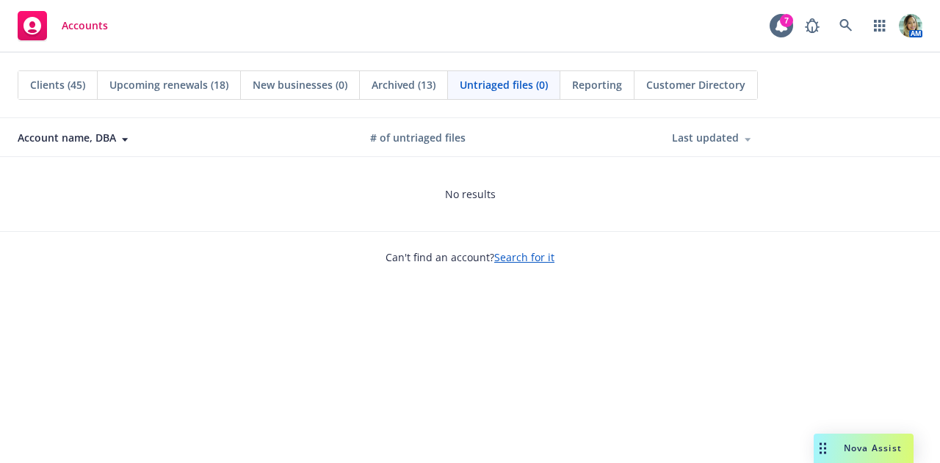
click at [598, 89] on span "Reporting" at bounding box center [597, 84] width 50 height 15
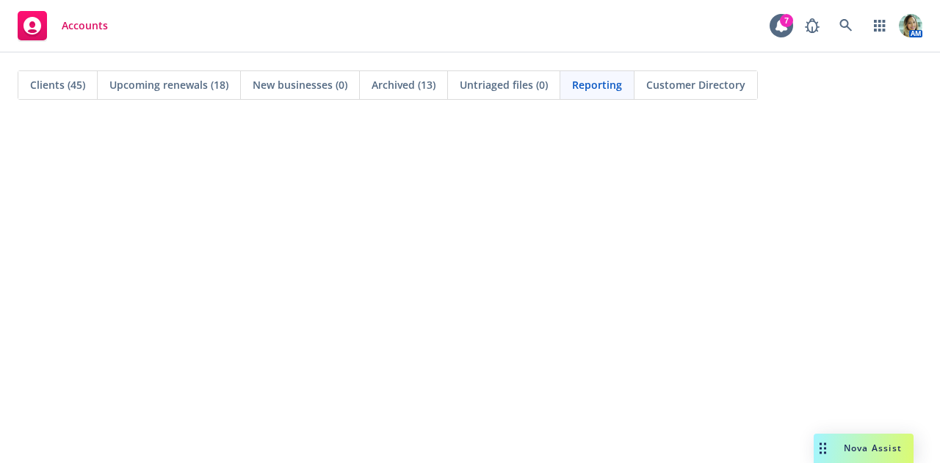
click at [74, 87] on span "Clients (45)" at bounding box center [57, 84] width 55 height 15
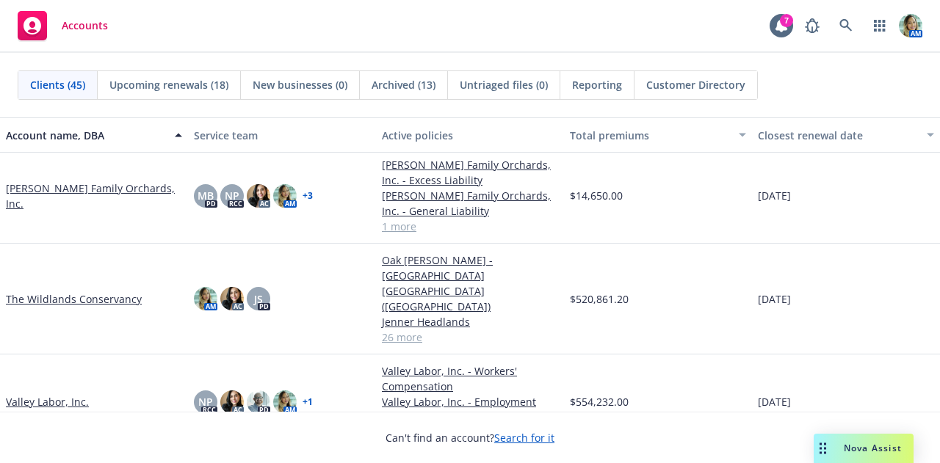
scroll to position [2250, 0]
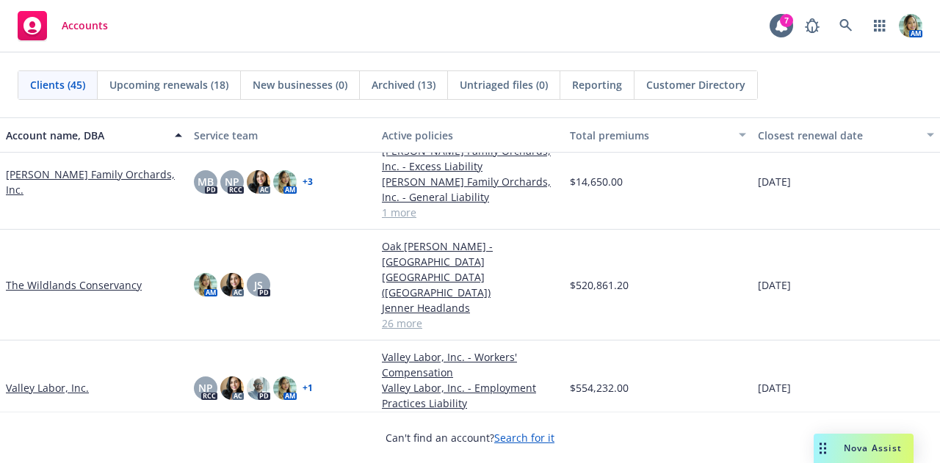
click at [101, 278] on link "The Wildlands Conservancy" at bounding box center [74, 285] width 136 height 15
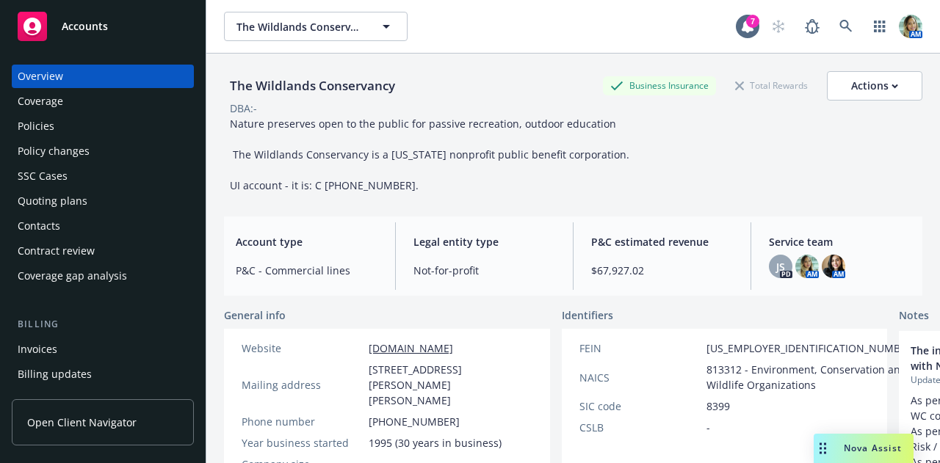
click at [76, 145] on div "Policy changes" at bounding box center [54, 151] width 72 height 23
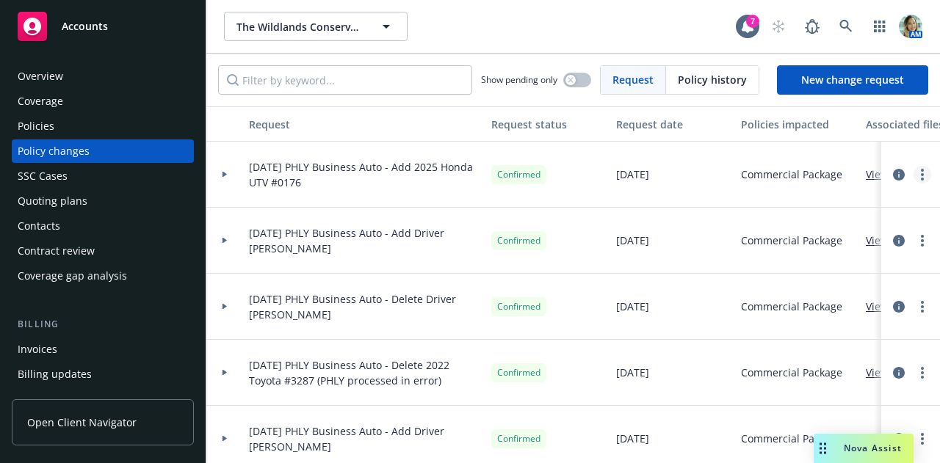
click at [921, 169] on icon "more" at bounding box center [922, 175] width 3 height 12
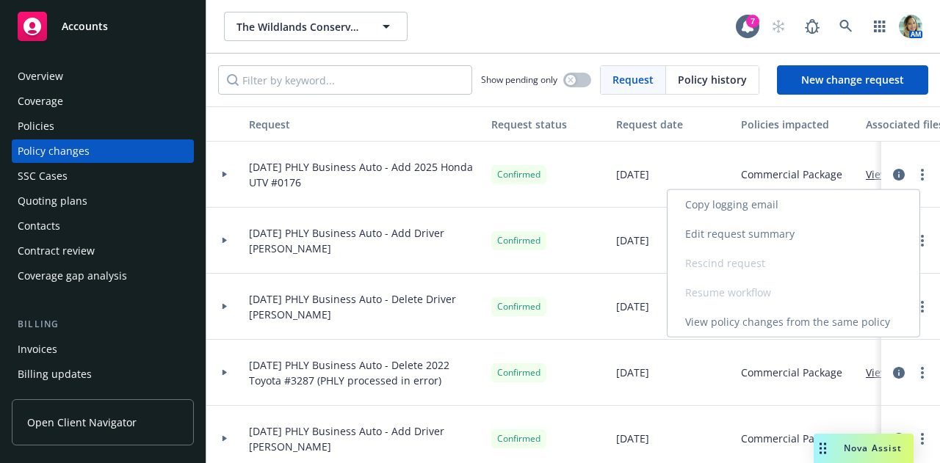
click at [796, 236] on link "Edit request summary" at bounding box center [793, 234] width 252 height 29
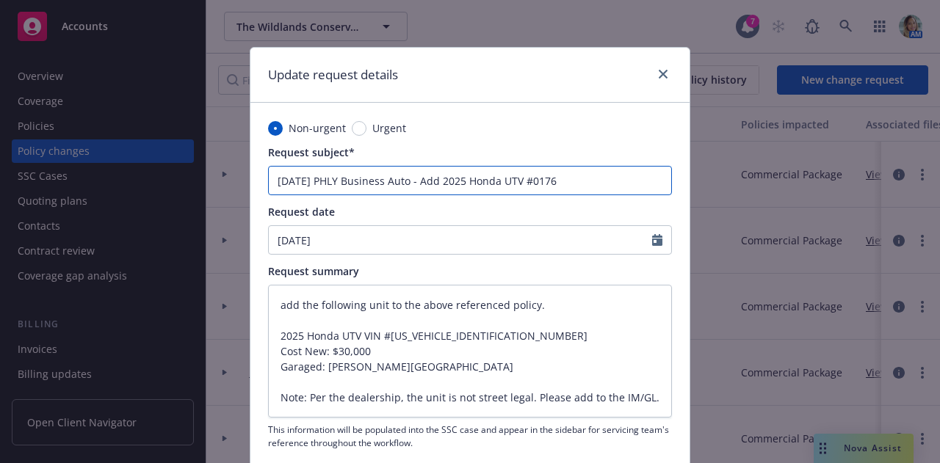
click at [400, 175] on input "9/3/25 PHLY Business Auto - Add 2025 Honda UTV #0176" at bounding box center [470, 180] width 404 height 29
type input "9/3/25 PHLY Business Aut - Add 2025 Honda UTV #0176"
type textarea "x"
type input "9/3/25 PHLY Business Au - Add 2025 Honda UTV #0176"
type textarea "x"
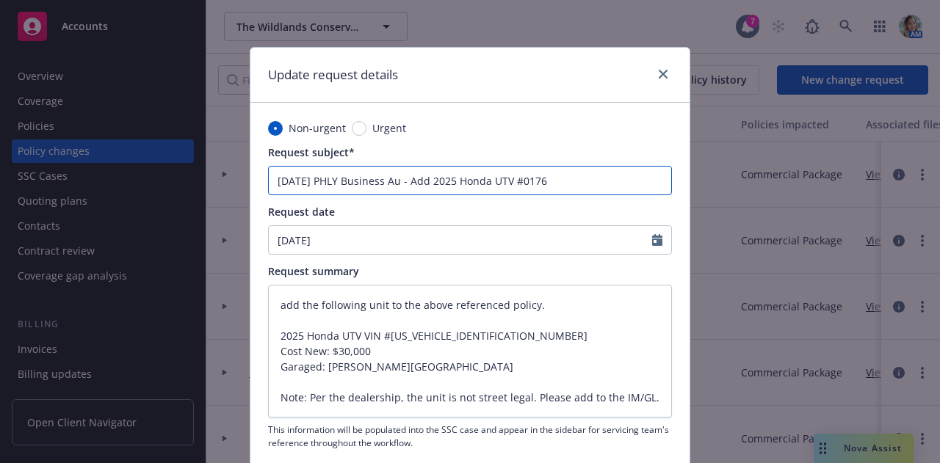
type input "9/3/25 PHLY Business A - Add 2025 Honda UTV #0176"
type textarea "x"
type input "9/3/25 PHLY Business - Add 2025 Honda UTV #0176"
type textarea "x"
type input "9/3/25 PHLY Business P - Add 2025 Honda UTV #0176"
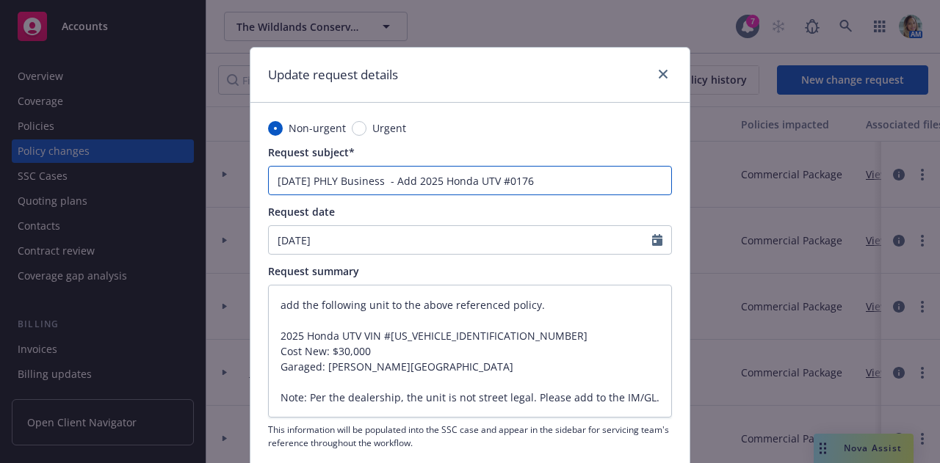
type textarea "x"
type input "9/3/25 PHLY Business Pa - Add 2025 Honda UTV #0176"
type textarea "x"
type input "9/3/25 PHLY Business Pac - Add 2025 Honda UTV #0176"
type textarea "x"
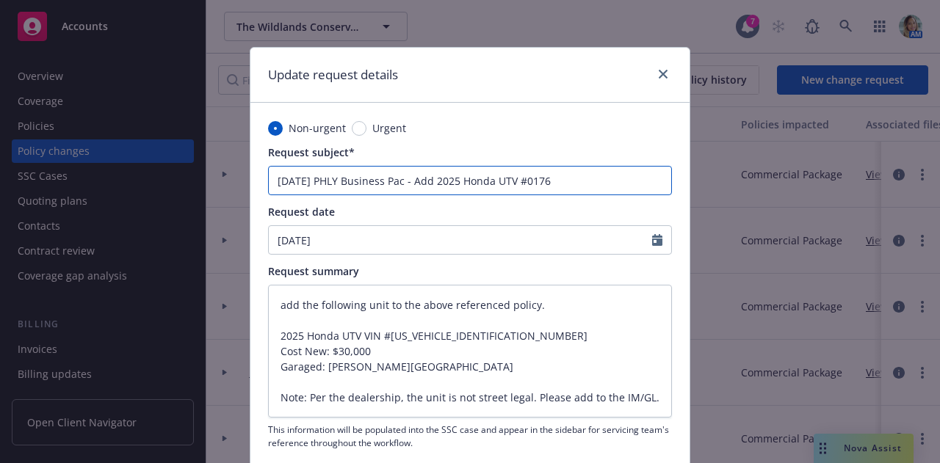
type input "9/3/25 PHLY Business Pack - Add 2025 Honda UTV #0176"
type textarea "x"
type input "9/3/25 PHLY Business Packa - Add 2025 Honda UTV #0176"
type textarea "x"
type input "9/3/25 PHLY Business Packag - Add 2025 Honda UTV #0176"
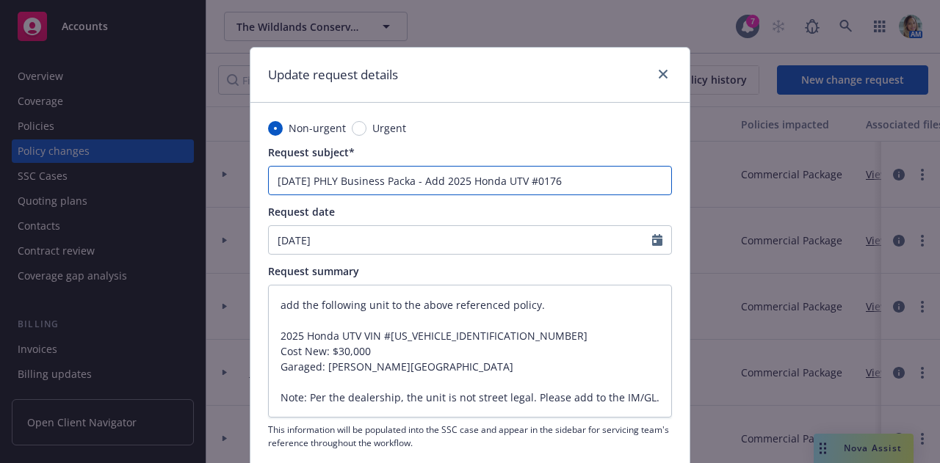
type textarea "x"
type input "9/3/25 PHLY Business Package - Add 2025 Honda UTV #0176"
type textarea "x"
type input "9/3/25 PHLY Business Package - Add 2025 Honda UTV #0176"
type textarea "x"
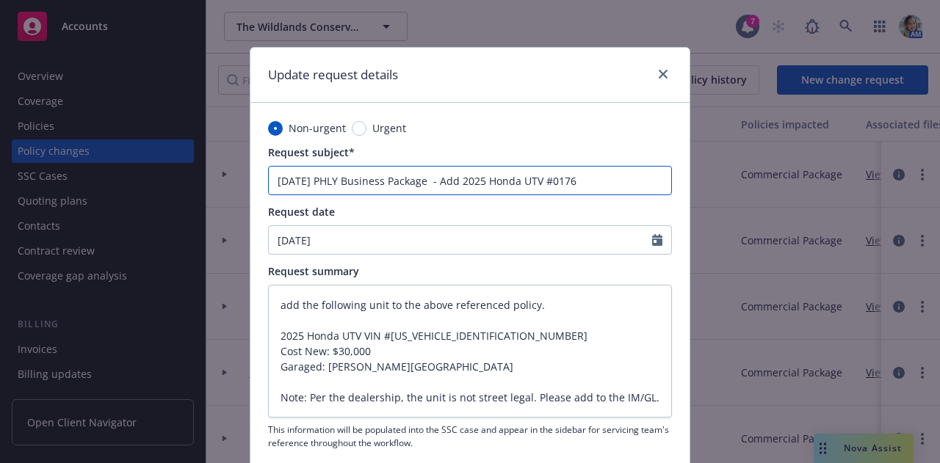
type input "9/3/25 PHLY Business Package - Add 2025 Honda UTV #0176"
type textarea "x"
type input "9/3/25 PHLY Business Package( - Add 2025 Honda UTV #0176"
type textarea "x"
type input "9/3/25 PHLY Business Package(E - Add 2025 Honda UTV #0176"
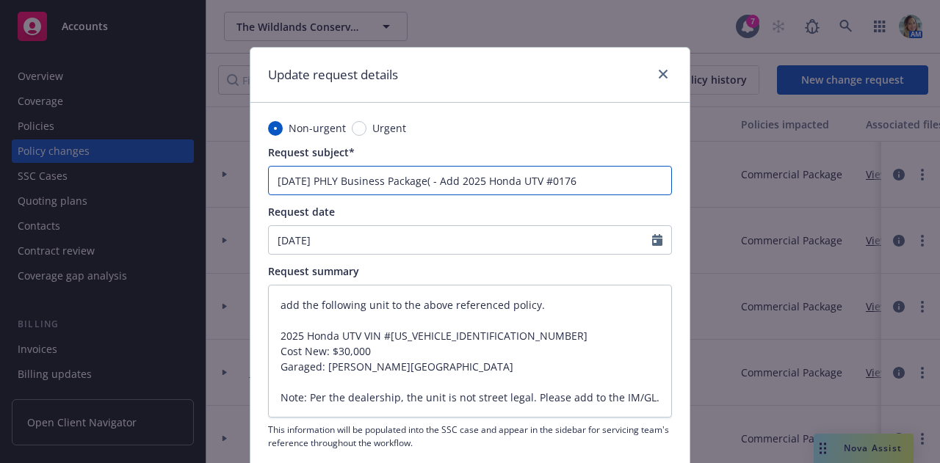
type textarea "x"
type input "9/3/25 PHLY Business Package(Eu - Add 2025 Honda UTV #0176"
type textarea "x"
type input "9/3/25 PHLY Business Package(Eui - Add 2025 Honda UTV #0176"
type textarea "x"
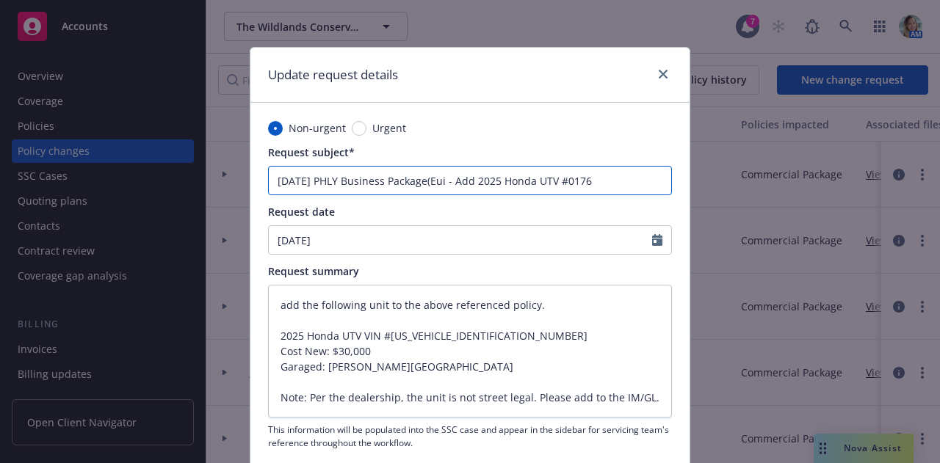
type input "9/3/25 PHLY Business Package(Eu - Add 2025 Honda UTV #0176"
type textarea "x"
type input "9/3/25 PHLY Business Package(E - Add 2025 Honda UTV #0176"
type textarea "x"
type input "9/3/25 PHLY Business Package( - Add 2025 Honda UTV #0176"
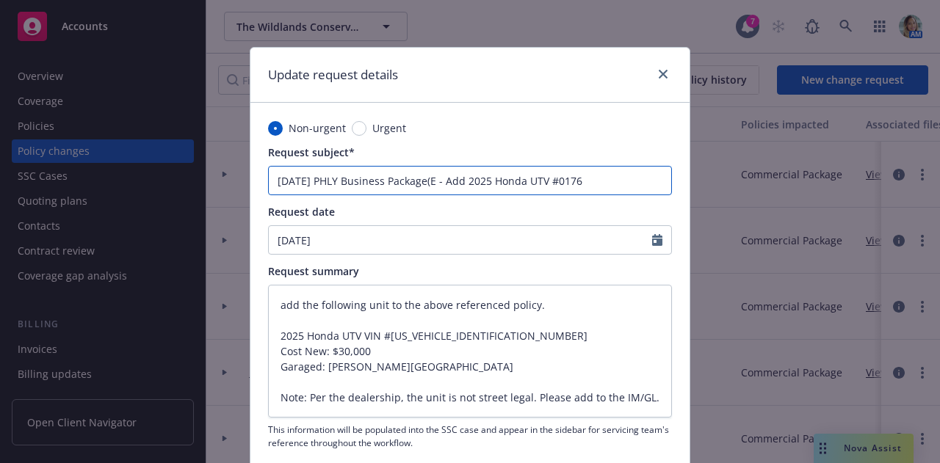
type textarea "x"
type input "9/3/25 PHLY Business Package( - Add 2025 Honda UTV #0176"
type textarea "x"
type input "9/3/25 PHLY Business Package( - Add 2025 Honda UTV #0176"
type textarea "x"
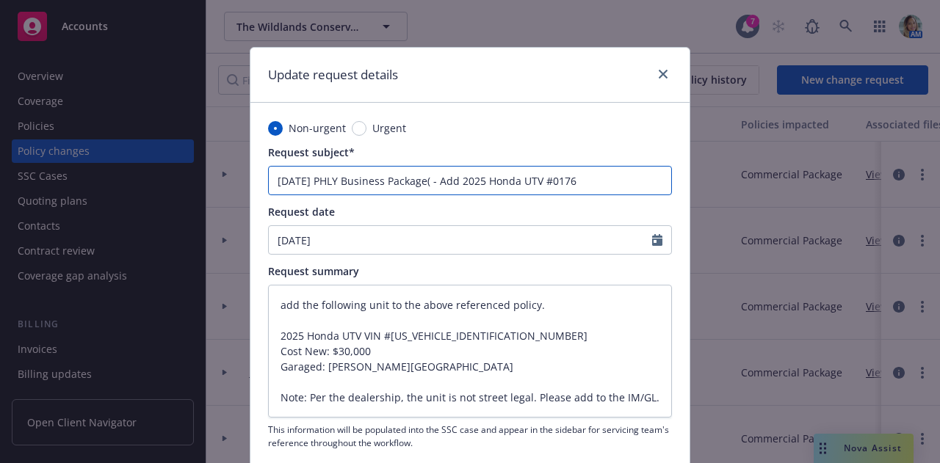
type input "9/3/25 PHLY Business Package - Add 2025 Honda UTV #0176"
type textarea "x"
type input "9/3/25 PHLY Business Package - Add 2025 Honda UTV #0176"
type textarea "x"
type input "9/3/25 PHLY Business Package ( - Add 2025 Honda UTV #0176"
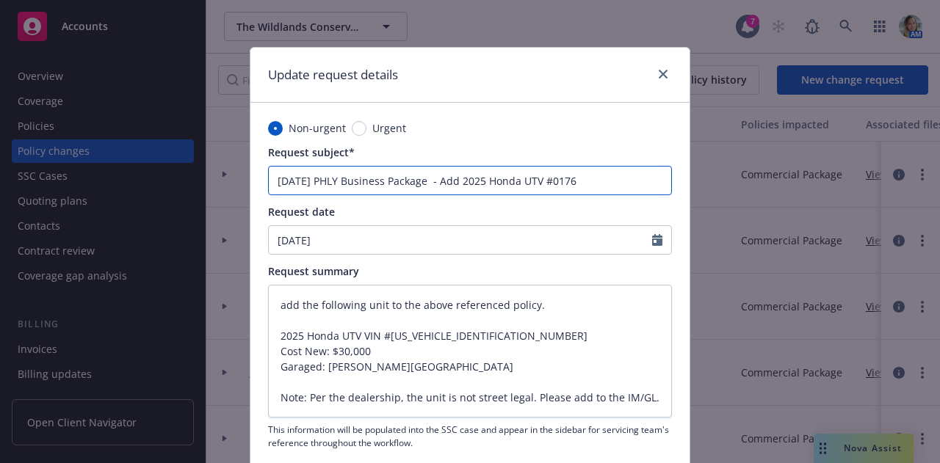
type textarea "x"
type input "9/3/25 PHLY Business Package (E - Add 2025 Honda UTV #0176"
type textarea "x"
type input "9/3/25 PHLY Business Package (Eq - Add 2025 Honda UTV #0176"
type textarea "x"
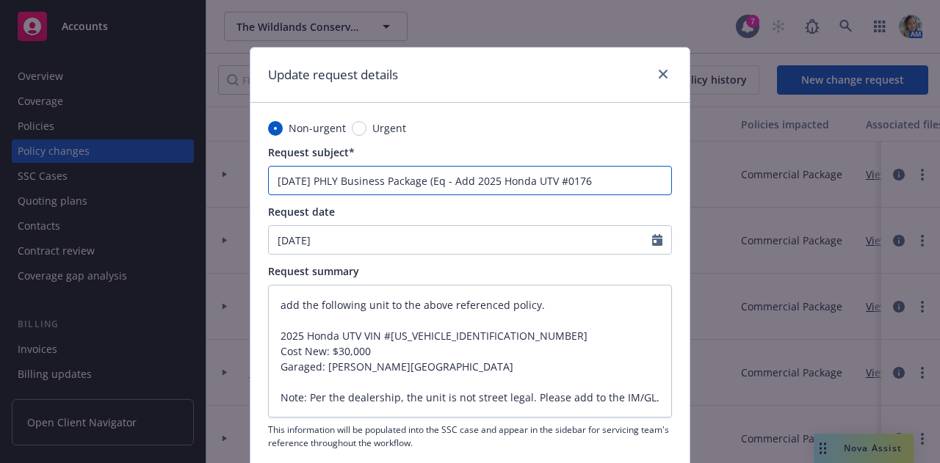
type input "9/3/25 PHLY Business Package (Equ - Add 2025 Honda UTV #0176"
type textarea "x"
type input "9/3/25 PHLY Business Package (Equi - Add 2025 Honda UTV #0176"
type textarea "x"
type input "9/3/25 PHLY Business Package (Equip - Add 2025 Honda UTV #0176"
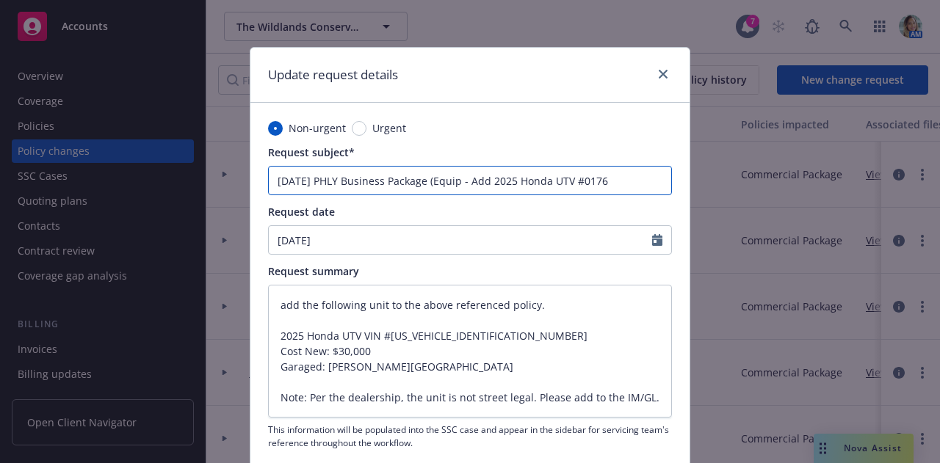
type textarea "x"
type input "9/3/25 PHLY Business Package (Equipm - Add 2025 Honda UTV #0176"
type textarea "x"
type input "9/3/25 PHLY Business Package (Equipme - Add 2025 Honda UTV #0176"
type textarea "x"
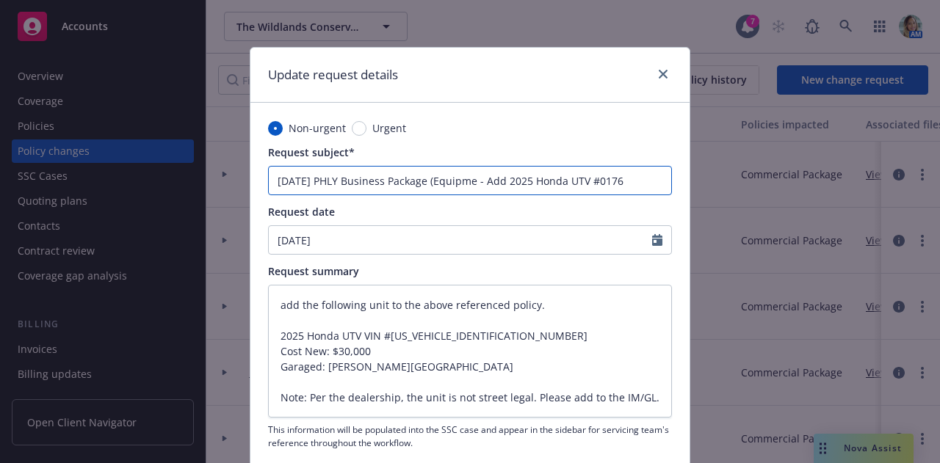
type input "9/3/25 PHLY Business Package (Equipmen - Add 2025 Honda UTV #0176"
type textarea "x"
type input "9/3/25 PHLY Business Package (Equipment - Add 2025 Honda UTV #0176"
type textarea "x"
type input "9/3/25 PHLY Business Package (Equipment) - Add 2025 Honda UTV #0176"
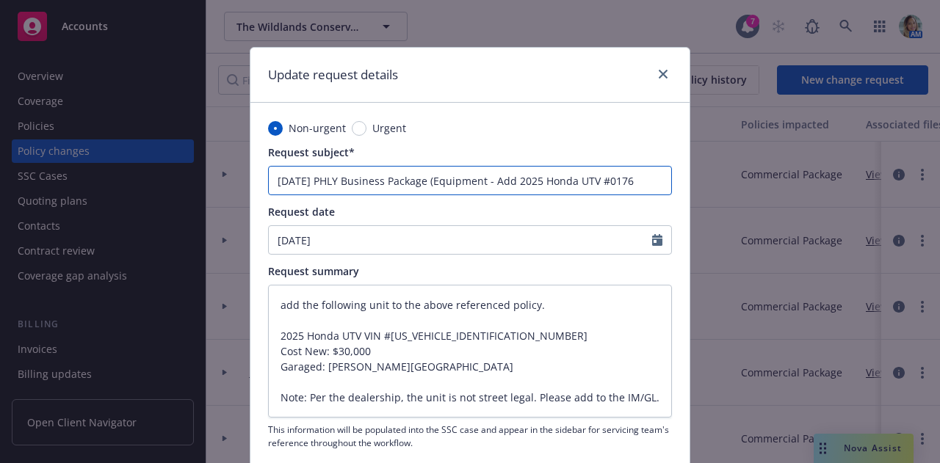
type textarea "x"
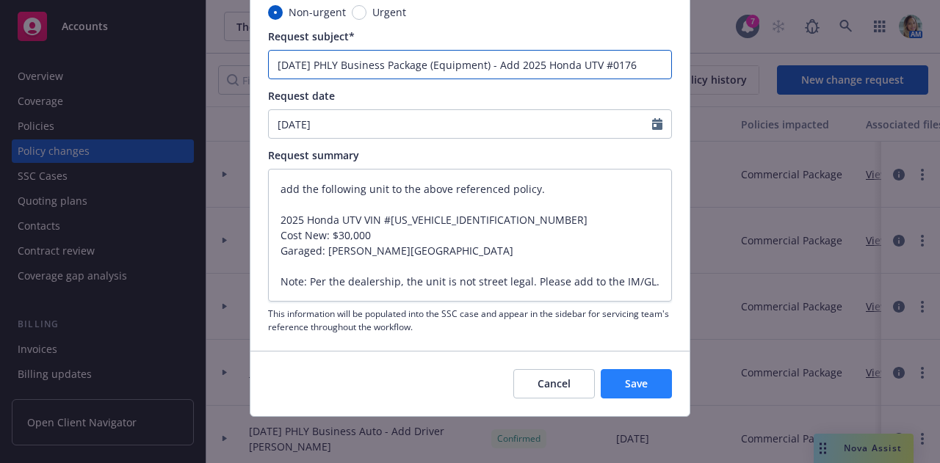
type input "9/3/25 PHLY Business Package (Equipment) - Add 2025 Honda UTV #0176"
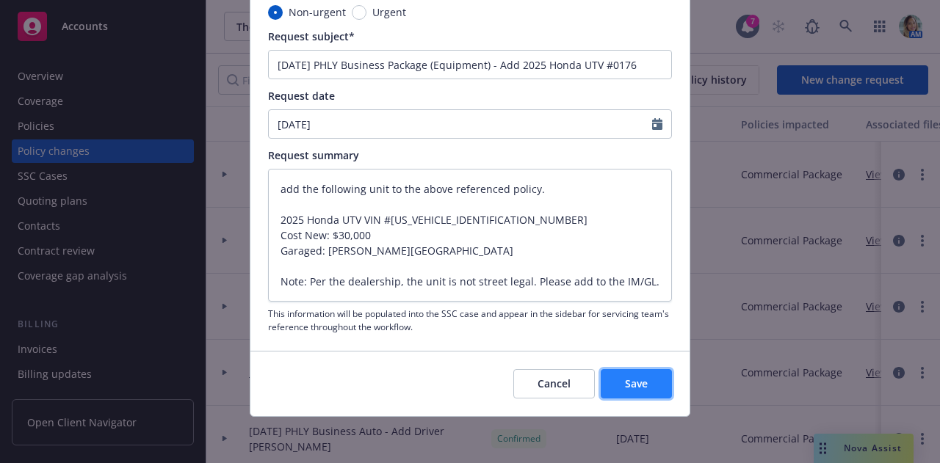
click at [636, 377] on span "Save" at bounding box center [636, 384] width 23 height 14
type textarea "x"
